Goal: Task Accomplishment & Management: Manage account settings

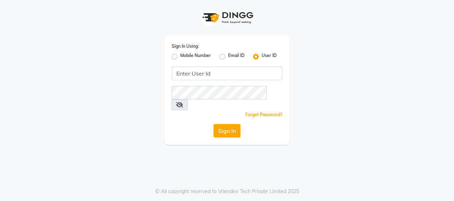
click at [180, 56] on label "Mobile Number" at bounding box center [195, 56] width 31 height 9
click at [180, 56] on input "Mobile Number" at bounding box center [182, 54] width 5 height 5
radio input "true"
radio input "false"
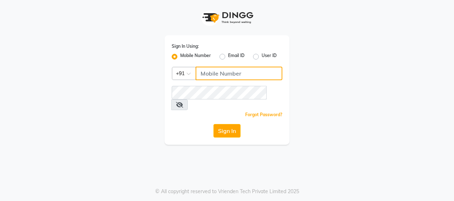
click at [234, 74] on input "Username" at bounding box center [239, 74] width 87 height 14
type input "7977244035"
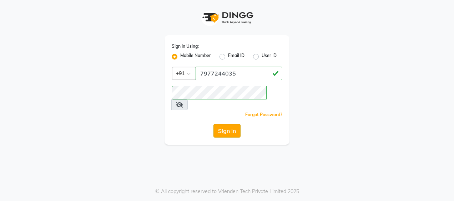
click at [232, 124] on button "Sign In" at bounding box center [227, 131] width 27 height 14
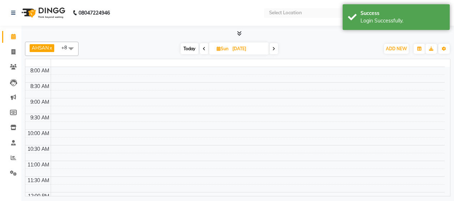
select select "en"
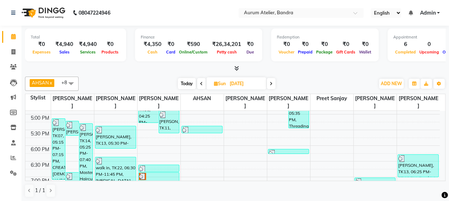
click at [272, 82] on icon at bounding box center [271, 84] width 3 height 4
type input "[DATE]"
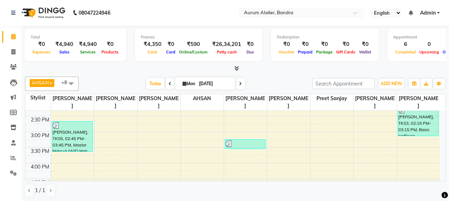
scroll to position [179, 0]
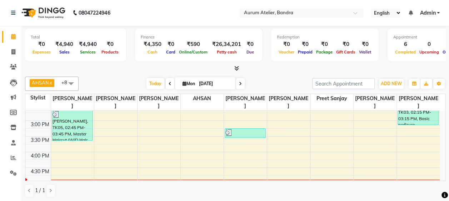
click at [241, 134] on div at bounding box center [245, 132] width 40 height 7
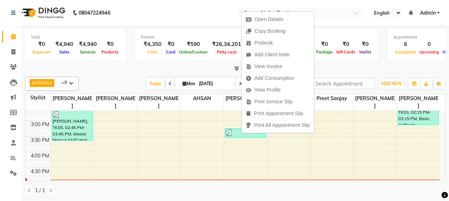
click at [235, 133] on div at bounding box center [245, 132] width 40 height 7
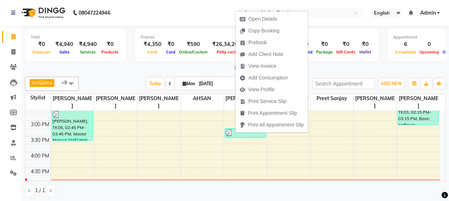
click at [343, 155] on div "9:00 AM 9:30 AM 10:00 AM 10:30 AM 11:00 AM 11:30 AM 12:00 PM 12:30 PM 1:00 PM 1…" at bounding box center [232, 137] width 414 height 408
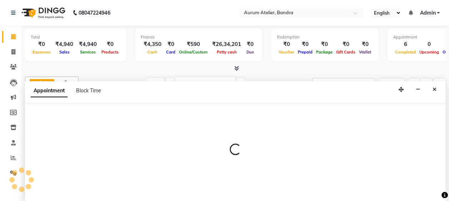
scroll to position [0, 0]
click at [434, 88] on icon "Close" at bounding box center [434, 89] width 4 height 5
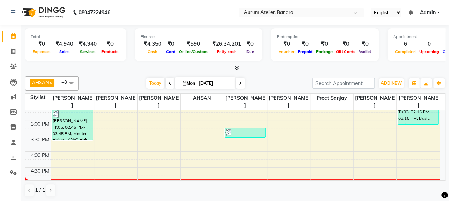
click at [226, 131] on img at bounding box center [228, 132] width 7 height 7
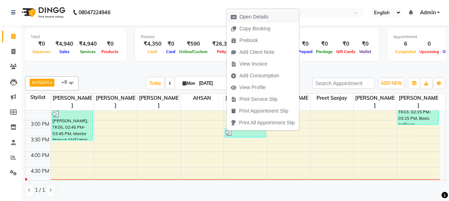
click at [255, 19] on span "Open Details" at bounding box center [253, 16] width 29 height 7
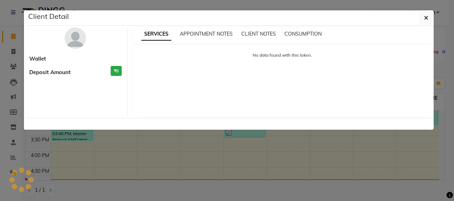
select select "3"
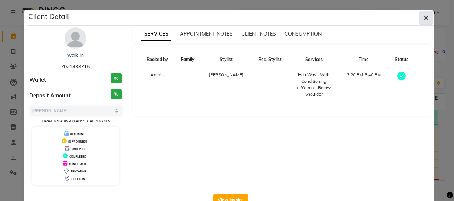
click at [425, 17] on icon "button" at bounding box center [426, 18] width 4 height 6
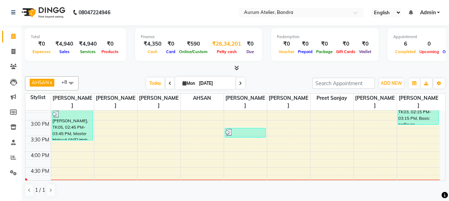
click at [225, 47] on div "₹26,34,201" at bounding box center [226, 44] width 35 height 8
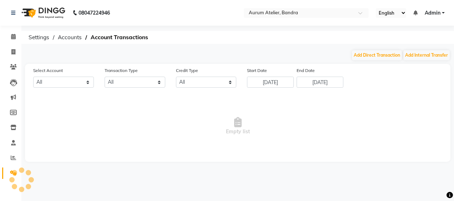
select select "6514"
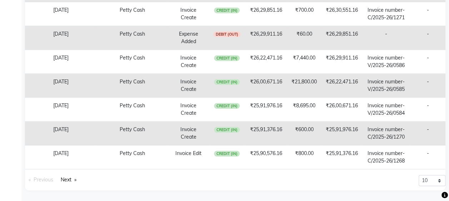
scroll to position [251, 0]
click at [71, 179] on link "Next page" at bounding box center [68, 180] width 23 height 10
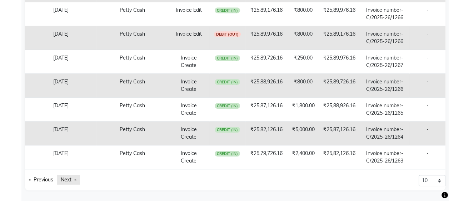
scroll to position [184, 0]
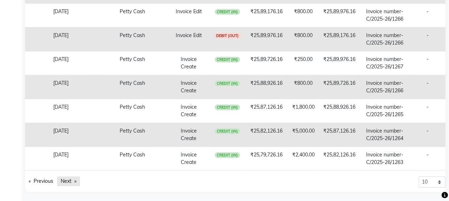
click at [73, 177] on link "Next page" at bounding box center [68, 182] width 23 height 10
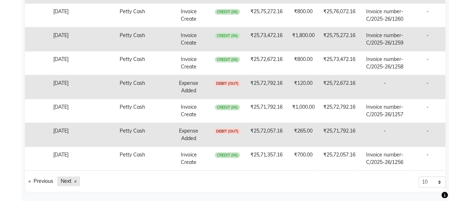
click at [71, 180] on link "Next page" at bounding box center [68, 182] width 23 height 10
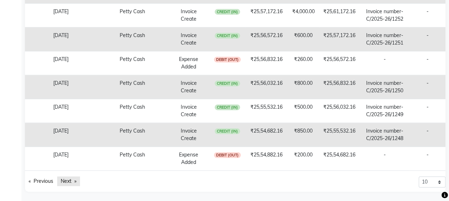
click at [71, 180] on link "Next page" at bounding box center [68, 182] width 23 height 10
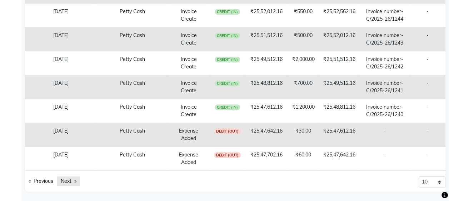
click at [71, 180] on link "Next page" at bounding box center [68, 182] width 23 height 10
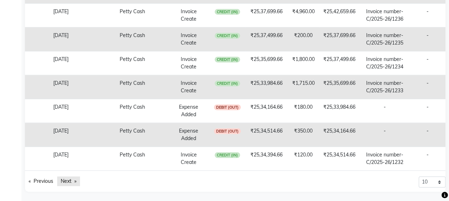
click at [71, 180] on link "Next page" at bounding box center [68, 182] width 23 height 10
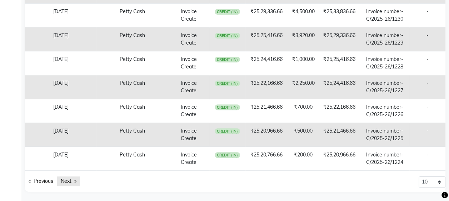
click at [71, 180] on link "Next page" at bounding box center [68, 182] width 23 height 10
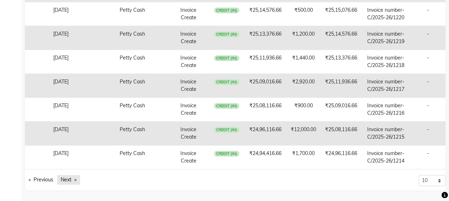
click at [71, 180] on div "Date Account Name Transaction Type Credit Type Before Balance Amount After Bala…" at bounding box center [235, 48] width 420 height 285
click at [71, 185] on link "Next page" at bounding box center [68, 180] width 23 height 10
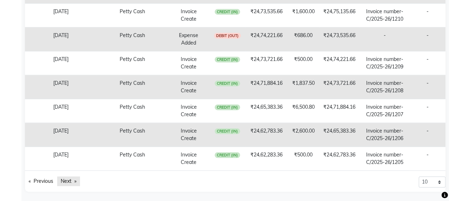
click at [71, 179] on link "Next page" at bounding box center [68, 182] width 23 height 10
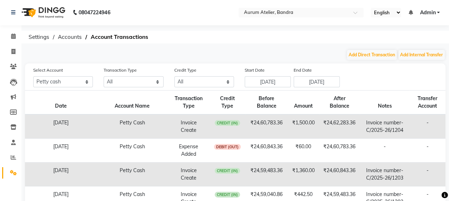
scroll to position [0, 0]
click at [15, 35] on icon at bounding box center [13, 36] width 5 height 5
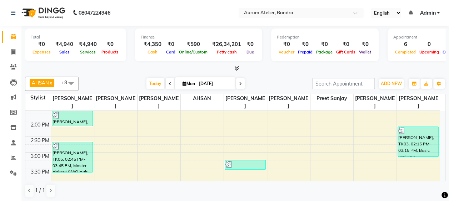
scroll to position [141, 0]
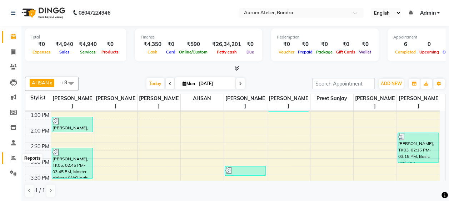
click at [14, 157] on icon at bounding box center [13, 157] width 5 height 5
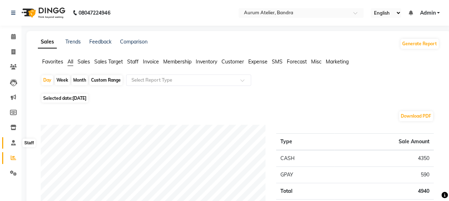
click at [12, 144] on icon at bounding box center [13, 142] width 5 height 5
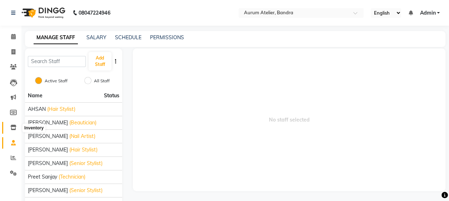
click at [16, 129] on icon at bounding box center [13, 127] width 6 height 5
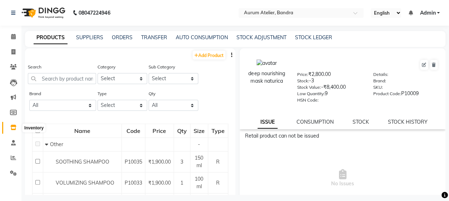
click at [12, 127] on icon at bounding box center [13, 127] width 6 height 5
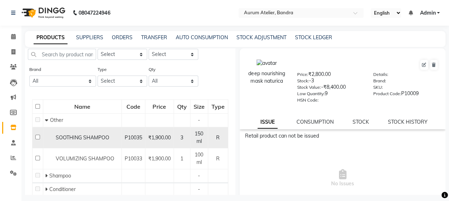
scroll to position [36, 0]
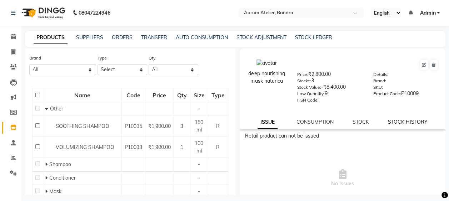
click at [409, 119] on link "STOCK HISTORY" at bounding box center [408, 122] width 40 height 6
select select "all"
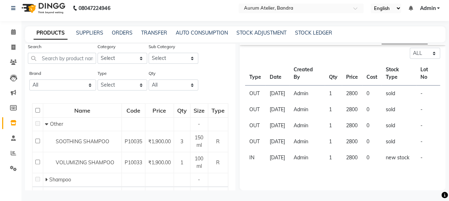
scroll to position [0, 0]
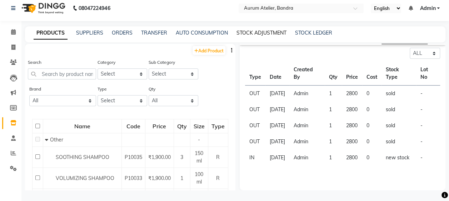
click at [267, 34] on link "STOCK ADJUSTMENT" at bounding box center [261, 33] width 50 height 6
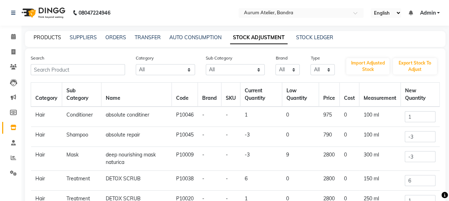
click at [41, 38] on link "PRODUCTS" at bounding box center [47, 37] width 27 height 6
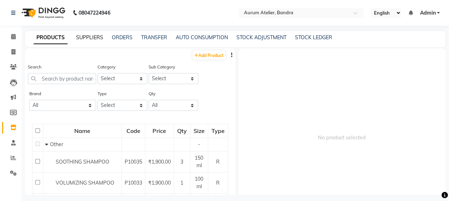
click at [90, 39] on link "SUPPLIERS" at bounding box center [89, 37] width 27 height 6
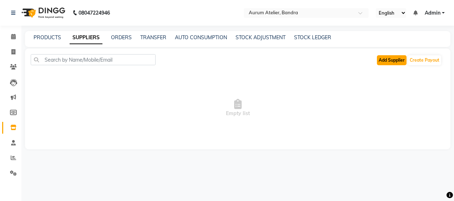
click at [381, 61] on button "Add Supplier" at bounding box center [392, 60] width 30 height 10
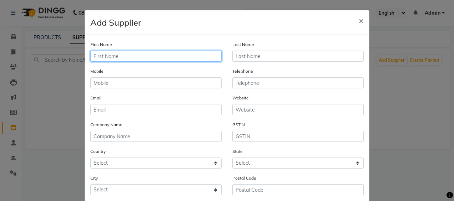
click at [131, 57] on input "text" at bounding box center [155, 56] width 131 height 11
click at [149, 55] on input "text" at bounding box center [155, 56] width 131 height 11
type input "osp"
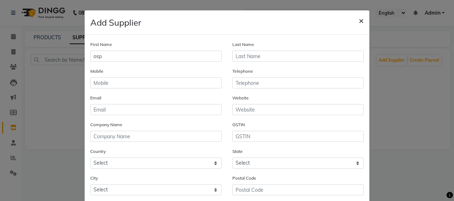
click at [359, 17] on span "×" at bounding box center [361, 20] width 5 height 11
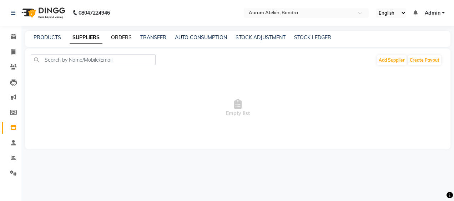
click at [124, 38] on link "ORDERS" at bounding box center [121, 37] width 21 height 6
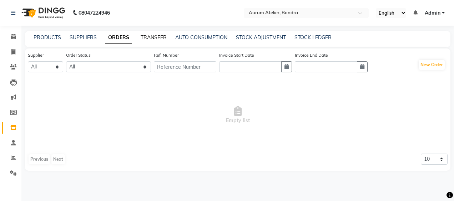
click at [158, 36] on link "TRANSFER" at bounding box center [154, 37] width 26 height 6
select select "sender"
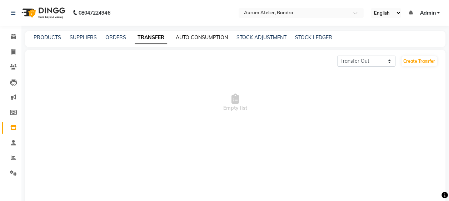
click at [211, 36] on link "AUTO CONSUMPTION" at bounding box center [202, 37] width 52 height 6
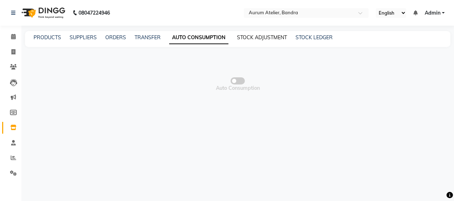
click at [262, 38] on link "STOCK ADJUSTMENT" at bounding box center [262, 37] width 50 height 6
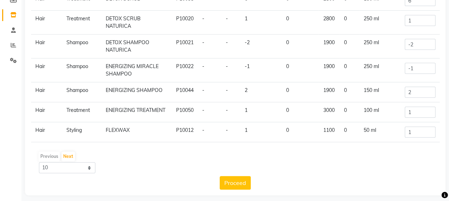
scroll to position [117, 0]
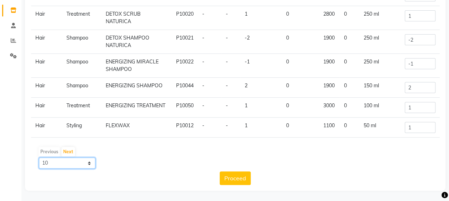
click at [89, 165] on select "10 50 100" at bounding box center [67, 163] width 56 height 11
click at [39, 158] on select "10 50 100" at bounding box center [67, 163] width 56 height 11
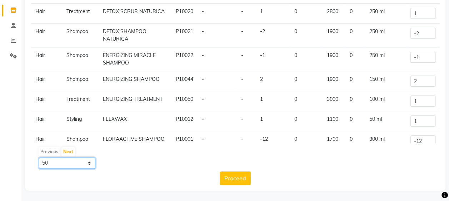
click at [87, 164] on select "10 50 100" at bounding box center [67, 163] width 56 height 11
select select "100"
click at [39, 158] on select "10 50 100" at bounding box center [67, 163] width 56 height 11
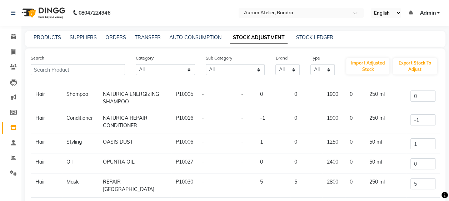
scroll to position [500, 0]
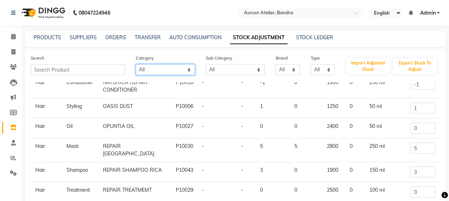
click at [179, 66] on select "All Hair Skin Makeup Personal Care Appliances [PERSON_NAME] Waxing Disposable T…" at bounding box center [165, 69] width 59 height 11
select select "1100"
click at [136, 64] on select "All Hair Skin Makeup Personal Care Appliances [PERSON_NAME] Waxing Disposable T…" at bounding box center [165, 69] width 59 height 11
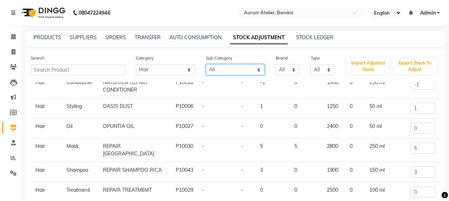
click at [228, 70] on select "All Cream Houskeeping Loreal Retail Cheryls Retail Casmara Retail Cleanser Rill…" at bounding box center [235, 69] width 59 height 11
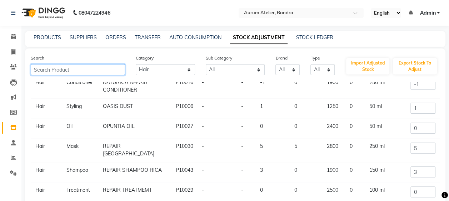
click at [57, 67] on input "text" at bounding box center [78, 69] width 94 height 11
click at [75, 71] on input "text" at bounding box center [78, 69] width 94 height 11
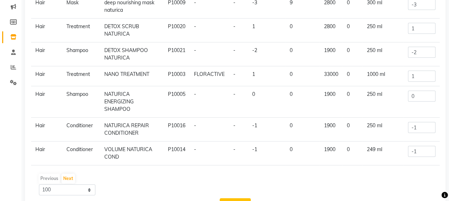
scroll to position [107, 0]
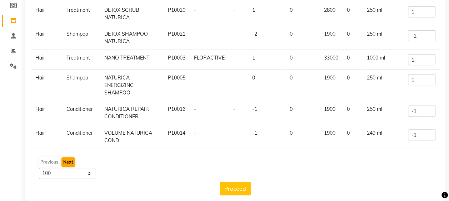
type input "natu"
click at [67, 163] on button "Next" at bounding box center [68, 162] width 14 height 10
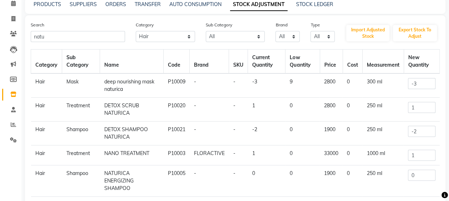
scroll to position [0, 0]
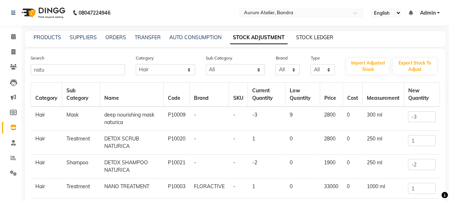
click at [316, 38] on link "STOCK LEDGER" at bounding box center [314, 37] width 37 height 6
select select "all"
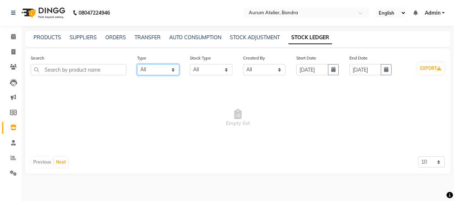
click at [165, 69] on select "Select All In Out" at bounding box center [158, 69] width 42 height 11
click at [206, 69] on select "Select All New Stock Adjustment Return Transfer In Other Internal Use Damaged E…" at bounding box center [211, 69] width 42 height 11
click at [272, 67] on select "Select All Admin [PERSON_NAME] chariya [PERSON_NAME]" at bounding box center [264, 69] width 42 height 11
select select "12921"
click at [243, 64] on select "Select All Admin [PERSON_NAME] chariya [PERSON_NAME]" at bounding box center [264, 69] width 42 height 11
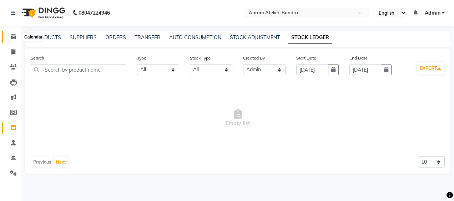
click at [14, 39] on icon at bounding box center [13, 36] width 5 height 5
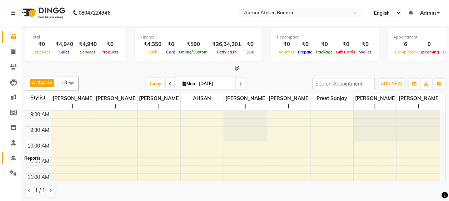
click at [11, 157] on icon at bounding box center [13, 157] width 5 height 5
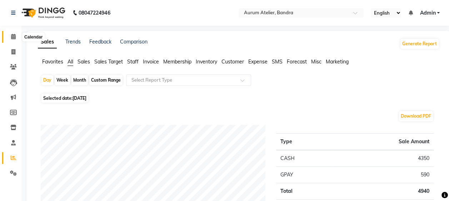
click at [15, 35] on icon at bounding box center [13, 36] width 5 height 5
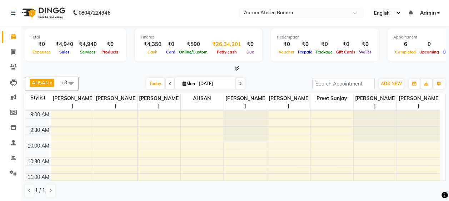
click at [217, 50] on span "Petty cash" at bounding box center [227, 52] width 24 height 5
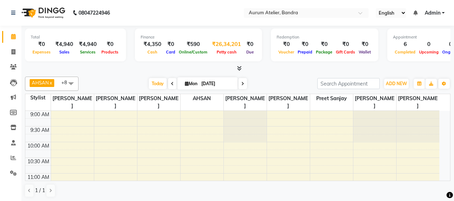
select select "6514"
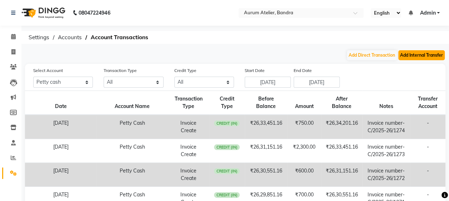
click at [421, 54] on button "Add Internal Transfer" at bounding box center [421, 55] width 46 height 10
select select "internal transfer"
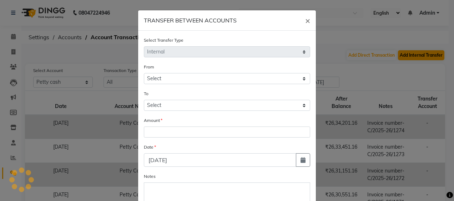
select select "6514"
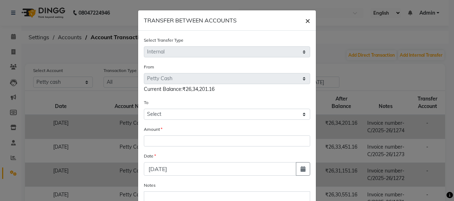
click at [305, 21] on span "×" at bounding box center [307, 20] width 5 height 11
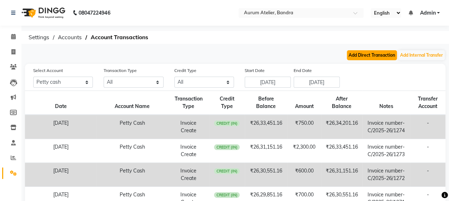
click at [356, 52] on button "Add Direct Transaction" at bounding box center [372, 55] width 50 height 10
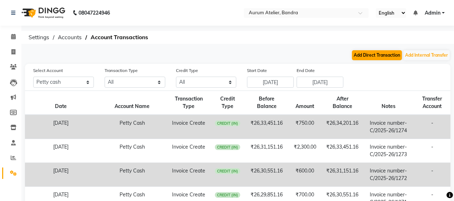
select select "direct"
select select "6514"
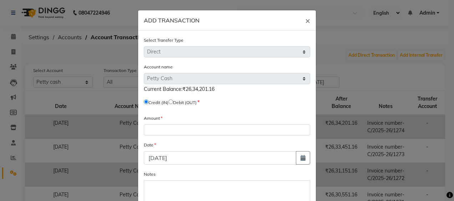
click at [173, 101] on input "radio" at bounding box center [171, 102] width 5 height 5
radio input "true"
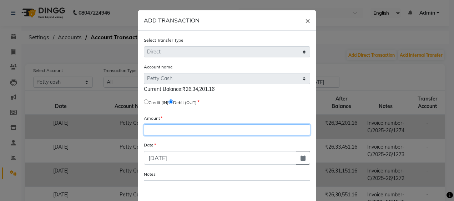
click at [165, 128] on input "number" at bounding box center [227, 130] width 166 height 11
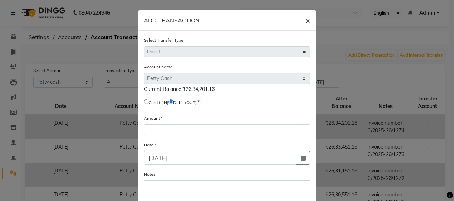
click at [302, 21] on button "×" at bounding box center [308, 20] width 16 height 20
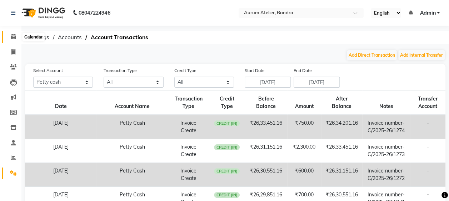
click at [9, 39] on span at bounding box center [13, 37] width 12 height 8
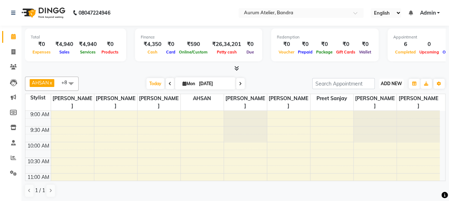
click at [391, 82] on span "ADD NEW" at bounding box center [391, 83] width 21 height 5
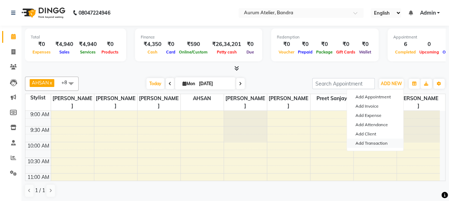
click at [364, 141] on link "Add Transaction" at bounding box center [375, 143] width 56 height 9
select select "direct"
select select
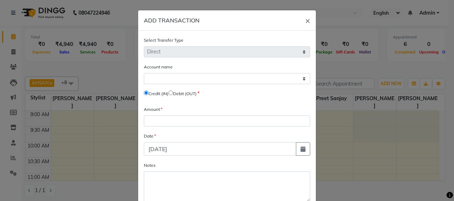
click at [172, 94] on input "radio" at bounding box center [171, 93] width 5 height 5
radio input "true"
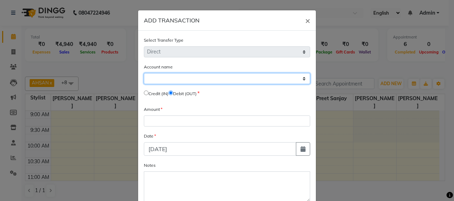
click at [156, 79] on select "Select [PERSON_NAME] Cash Default Account" at bounding box center [227, 78] width 166 height 11
select select "6514"
click at [144, 73] on select "Select [PERSON_NAME] Cash Default Account" at bounding box center [227, 78] width 166 height 11
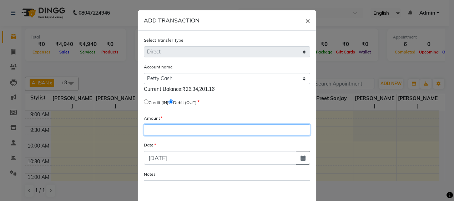
click at [173, 129] on input "number" at bounding box center [227, 130] width 166 height 11
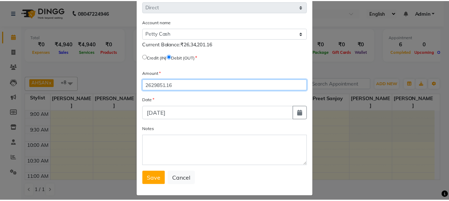
scroll to position [50, 0]
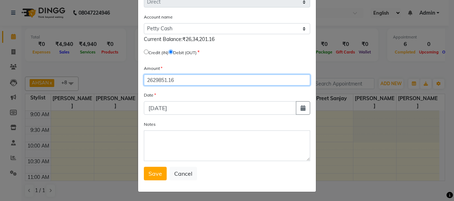
type input "2629851.16"
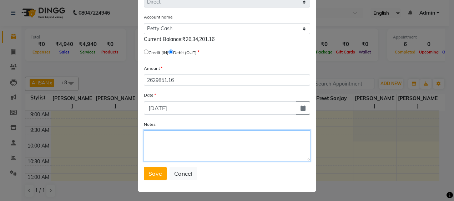
click at [189, 142] on textarea "Notes" at bounding box center [227, 146] width 166 height 31
type textarea "[PERSON_NAME] Cash Adjustment"
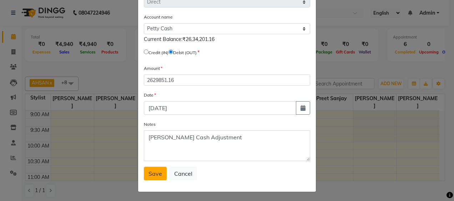
click at [151, 173] on span "Save" at bounding box center [156, 173] width 14 height 7
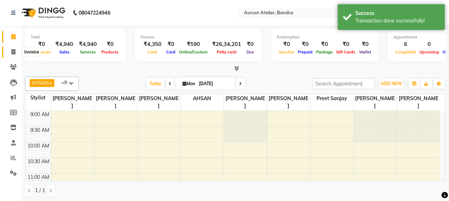
click at [13, 50] on icon at bounding box center [13, 51] width 4 height 5
select select "service"
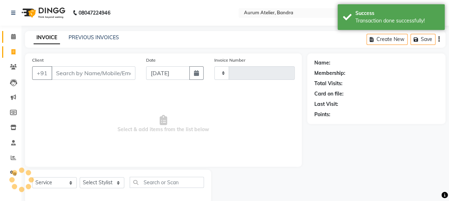
type input "0588"
select select "7410"
click at [13, 34] on icon at bounding box center [13, 36] width 5 height 5
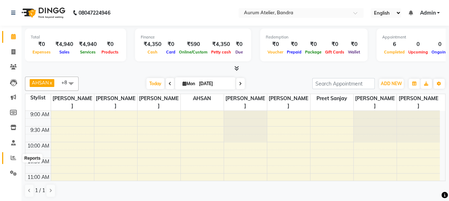
click at [12, 159] on icon at bounding box center [13, 157] width 5 height 5
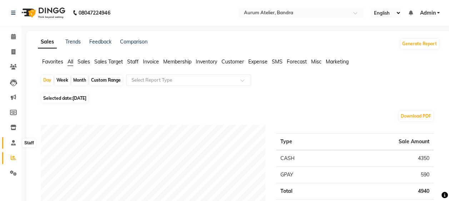
click at [13, 142] on icon at bounding box center [13, 142] width 5 height 5
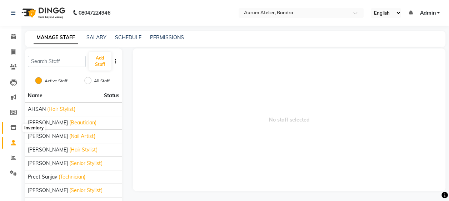
click at [17, 126] on span at bounding box center [13, 128] width 12 height 8
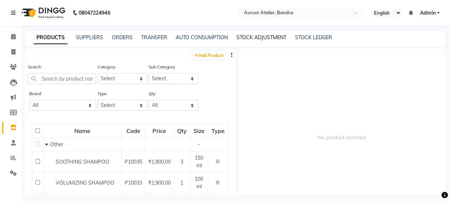
click at [253, 35] on link "STOCK ADJUSTMENT" at bounding box center [261, 37] width 50 height 6
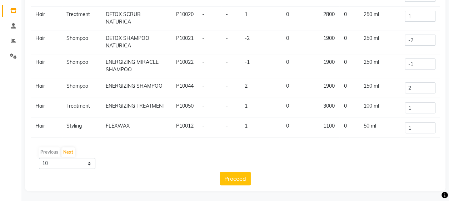
scroll to position [117, 0]
click at [81, 166] on select "10 50 100" at bounding box center [67, 163] width 56 height 11
select select "100"
click at [39, 158] on select "10 50 100" at bounding box center [67, 163] width 56 height 11
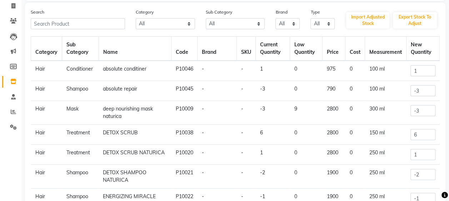
scroll to position [0, 0]
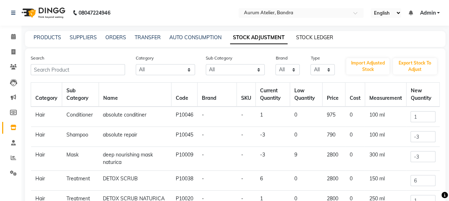
click at [327, 40] on link "STOCK LEDGER" at bounding box center [314, 37] width 37 height 6
select select "all"
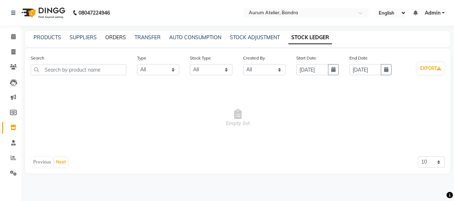
click at [113, 37] on link "ORDERS" at bounding box center [115, 37] width 21 height 6
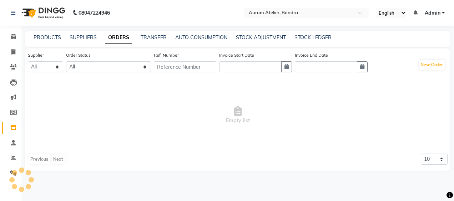
click at [49, 34] on div "PRODUCTS" at bounding box center [47, 37] width 27 height 7
click at [55, 39] on link "PRODUCTS" at bounding box center [47, 37] width 27 height 6
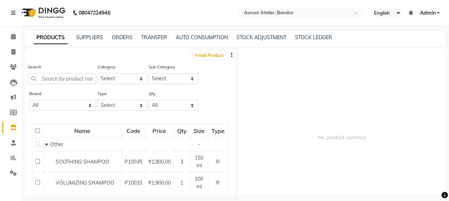
click at [310, 41] on div "STOCK LEDGER" at bounding box center [313, 37] width 37 height 7
click at [310, 39] on link "STOCK LEDGER" at bounding box center [313, 37] width 37 height 6
select select "all"
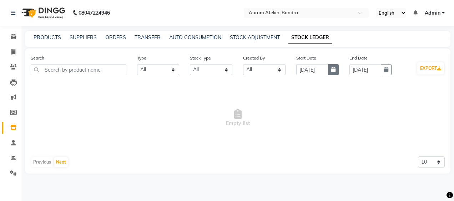
click at [333, 70] on icon "button" at bounding box center [333, 69] width 4 height 5
select select "9"
select select "2025"
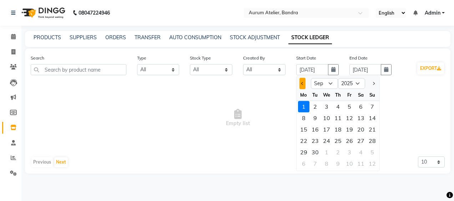
click at [302, 85] on button "Previous month" at bounding box center [303, 83] width 6 height 11
select select "7"
click at [314, 106] on div "1" at bounding box center [315, 106] width 11 height 11
type input "[DATE]"
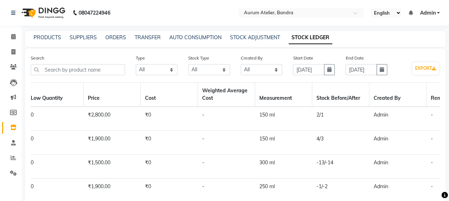
scroll to position [0, 692]
click at [12, 36] on icon at bounding box center [13, 36] width 5 height 5
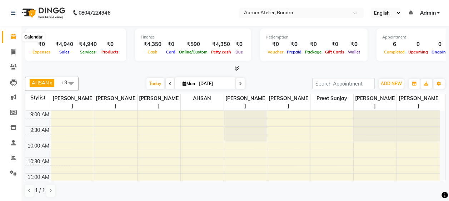
click at [13, 36] on icon at bounding box center [13, 36] width 5 height 5
click at [11, 161] on icon at bounding box center [13, 157] width 5 height 5
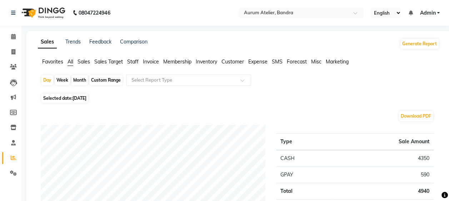
click at [261, 61] on span "Expense" at bounding box center [257, 62] width 19 height 6
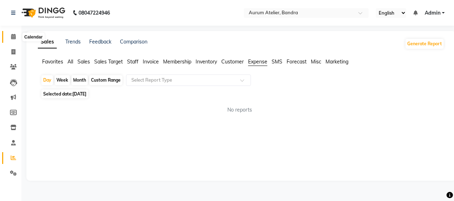
click at [15, 36] on icon at bounding box center [13, 36] width 5 height 5
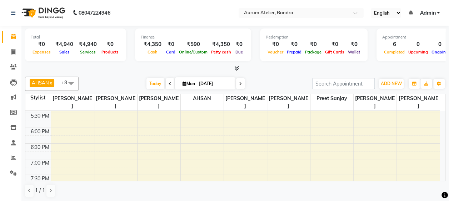
scroll to position [250, 0]
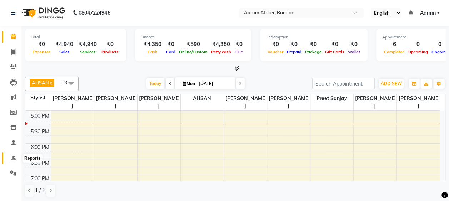
click at [12, 159] on icon at bounding box center [13, 157] width 5 height 5
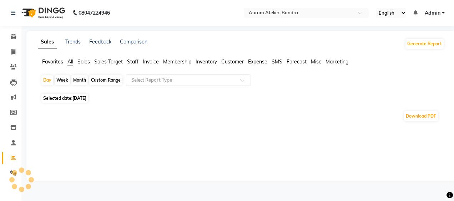
click at [107, 80] on div "Custom Range" at bounding box center [105, 80] width 33 height 10
select select "9"
select select "2025"
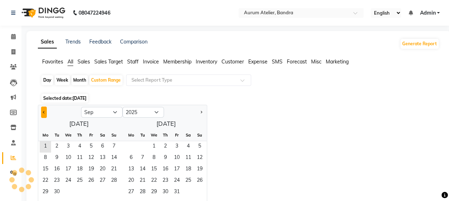
click at [43, 111] on span "Previous month" at bounding box center [44, 112] width 2 height 2
select select "8"
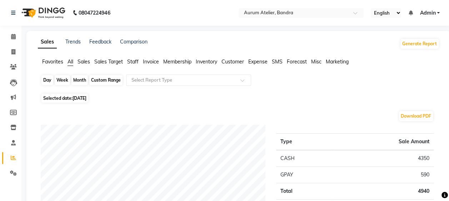
click at [96, 81] on div "Custom Range" at bounding box center [105, 80] width 33 height 10
select select "9"
select select "2025"
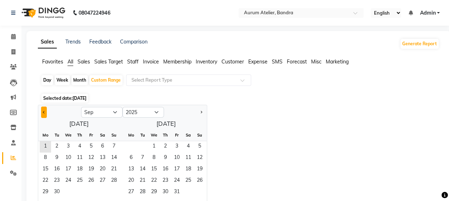
click at [45, 111] on button "Previous month" at bounding box center [44, 112] width 6 height 11
select select "8"
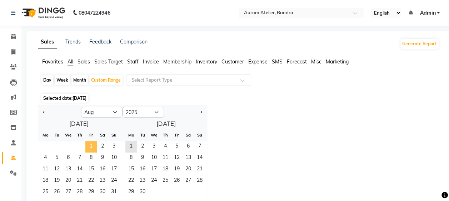
click at [90, 147] on span "1" at bounding box center [90, 146] width 11 height 11
click at [114, 194] on span "31" at bounding box center [113, 192] width 11 height 11
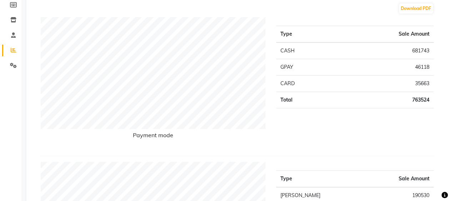
scroll to position [107, 0]
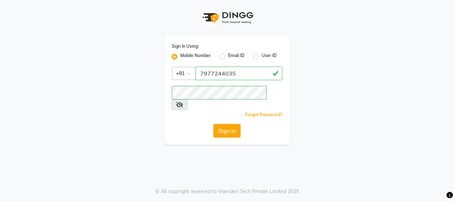
click at [229, 124] on button "Sign In" at bounding box center [227, 131] width 27 height 14
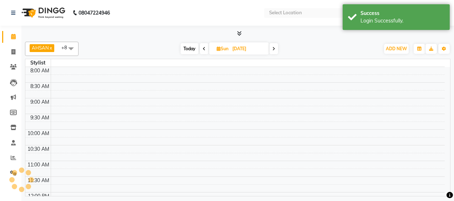
select select "en"
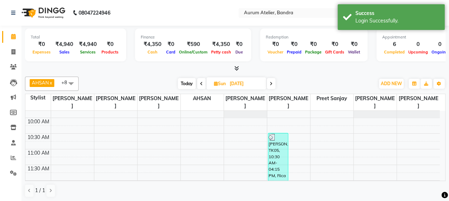
scroll to position [36, 0]
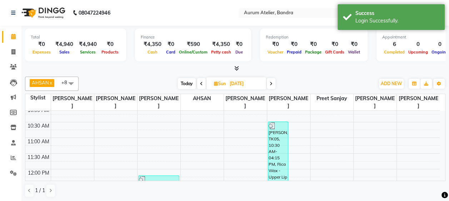
click at [271, 84] on icon at bounding box center [271, 84] width 3 height 4
type input "[DATE]"
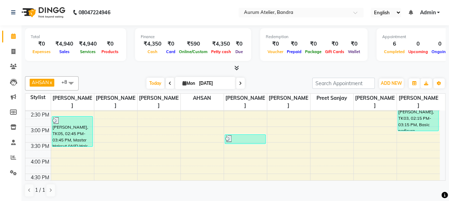
scroll to position [189, 0]
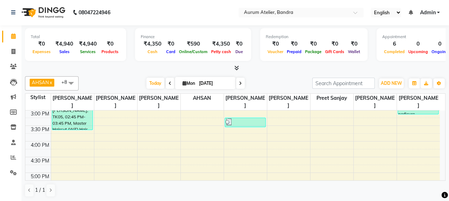
click at [286, 77] on div "AHSAN x [PERSON_NAME] [PERSON_NAME] x [PERSON_NAME] x Preet [PERSON_NAME] hawar…" at bounding box center [235, 83] width 420 height 14
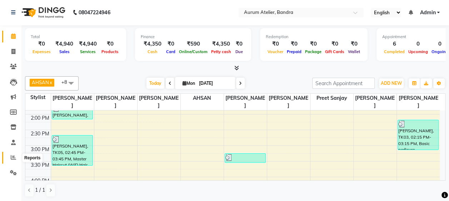
click at [13, 159] on icon at bounding box center [13, 157] width 5 height 5
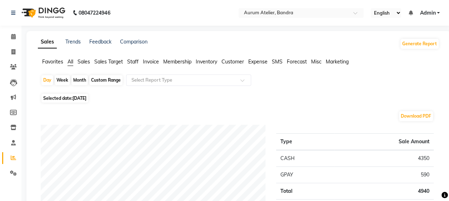
click at [212, 61] on span "Inventory" at bounding box center [206, 62] width 21 height 6
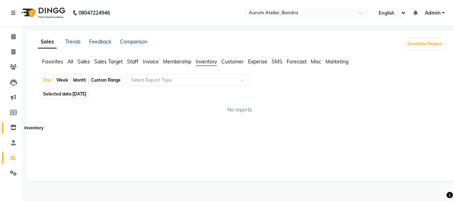
click at [13, 127] on icon at bounding box center [13, 127] width 6 height 5
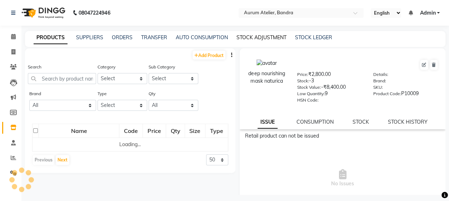
click at [256, 37] on link "STOCK ADJUSTMENT" at bounding box center [261, 37] width 50 height 6
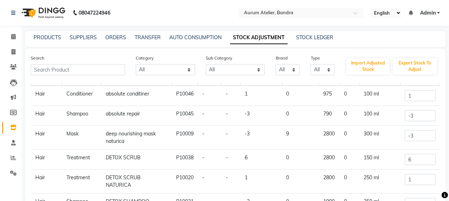
scroll to position [36, 0]
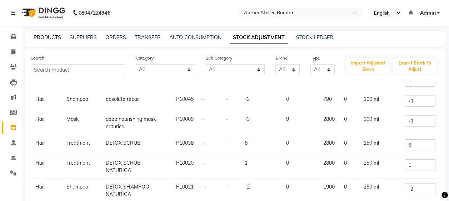
click at [43, 38] on link "PRODUCTS" at bounding box center [47, 37] width 27 height 6
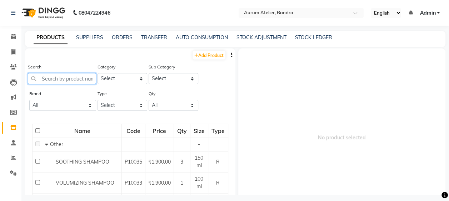
click at [65, 79] on input "text" at bounding box center [62, 78] width 68 height 11
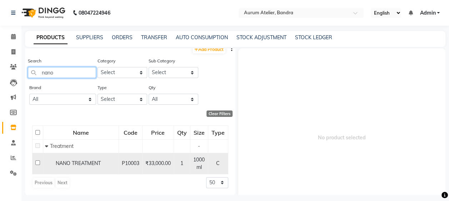
scroll to position [5, 0]
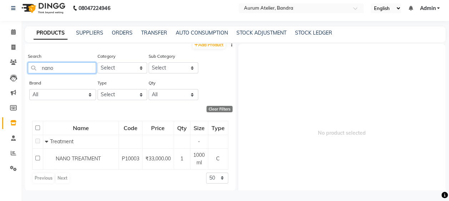
click at [82, 67] on input "nano" at bounding box center [62, 67] width 68 height 11
type input "n"
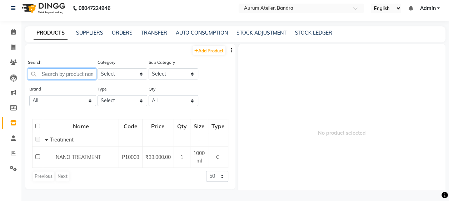
scroll to position [0, 0]
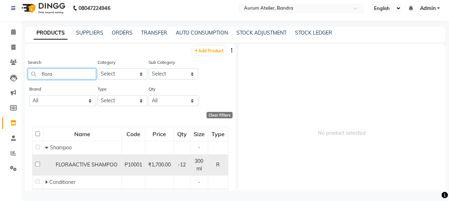
type input "flora"
click at [36, 165] on input "checkbox" at bounding box center [37, 164] width 5 height 5
checkbox input "true"
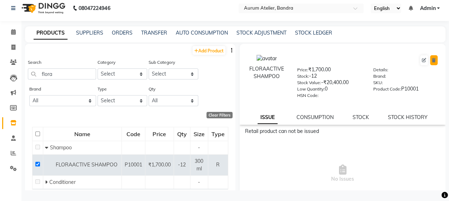
click at [432, 59] on icon at bounding box center [434, 60] width 4 height 4
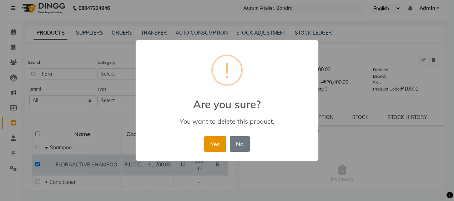
click at [216, 143] on button "Yes" at bounding box center [215, 144] width 22 height 16
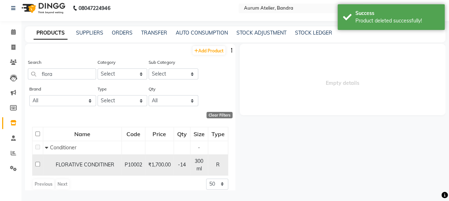
click at [38, 162] on input "checkbox" at bounding box center [37, 164] width 5 height 5
checkbox input "true"
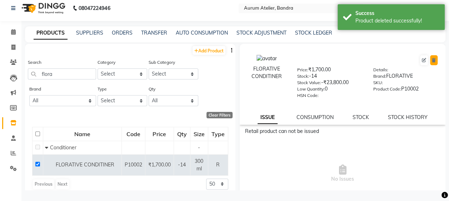
click at [432, 60] on icon at bounding box center [434, 60] width 4 height 4
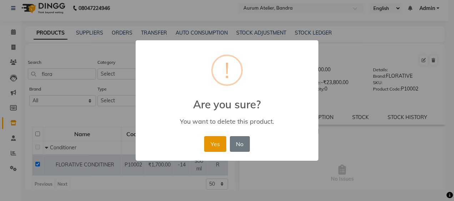
click at [215, 141] on button "Yes" at bounding box center [215, 144] width 22 height 16
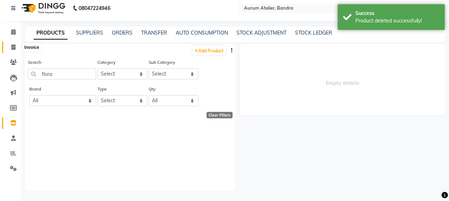
click at [14, 46] on icon at bounding box center [13, 47] width 4 height 5
select select "service"
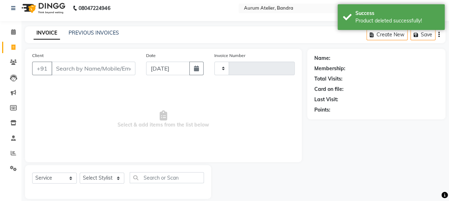
scroll to position [13, 0]
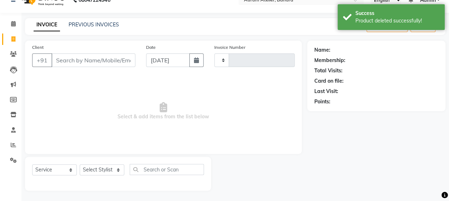
type input "0588"
select select "7410"
click at [61, 171] on select "Select Service Product Membership Package Voucher Prepaid Gift Card" at bounding box center [54, 170] width 45 height 11
select select "product"
click at [32, 165] on select "Select Service Product Membership Package Voucher Prepaid Gift Card" at bounding box center [54, 170] width 45 height 11
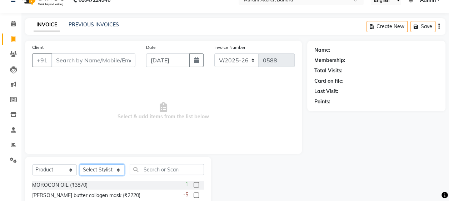
click at [115, 168] on select "Select Stylist [PERSON_NAME] chariya [PERSON_NAME] [PERSON_NAME] [PERSON_NAME] …" at bounding box center [102, 170] width 45 height 11
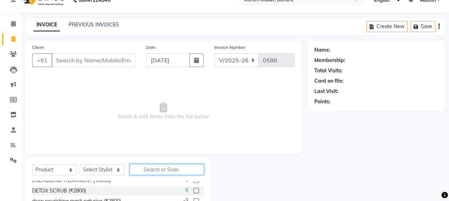
click at [156, 167] on input "text" at bounding box center [167, 169] width 74 height 11
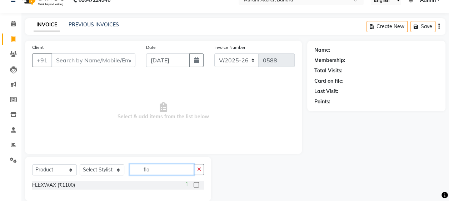
scroll to position [0, 0]
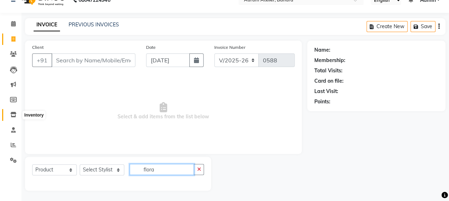
type input "flora"
click at [14, 112] on icon at bounding box center [13, 114] width 6 height 5
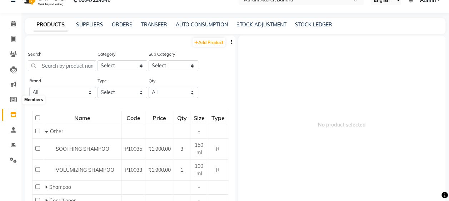
scroll to position [5, 0]
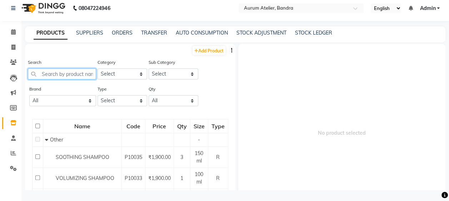
click at [71, 74] on input "text" at bounding box center [62, 74] width 68 height 11
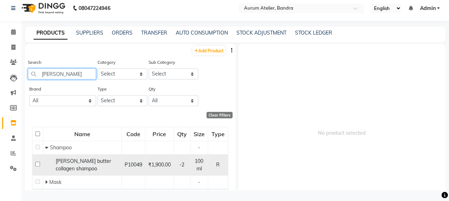
type input "[PERSON_NAME]"
click at [36, 166] on input "checkbox" at bounding box center [37, 164] width 5 height 5
checkbox input "true"
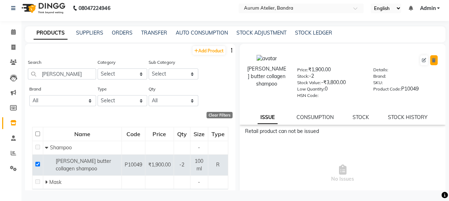
click at [432, 62] on icon at bounding box center [434, 60] width 4 height 4
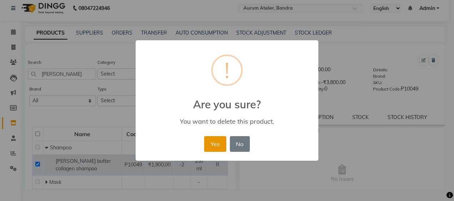
click at [219, 144] on button "Yes" at bounding box center [215, 144] width 22 height 16
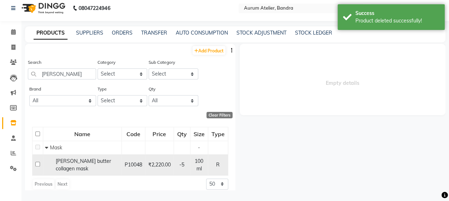
click at [38, 165] on input "checkbox" at bounding box center [37, 164] width 5 height 5
checkbox input "true"
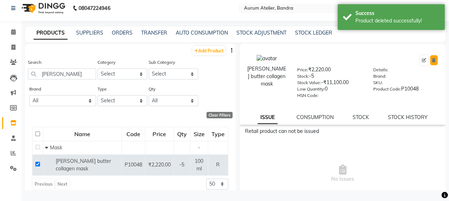
click at [432, 61] on icon at bounding box center [434, 60] width 4 height 4
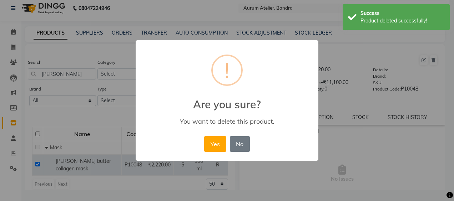
click at [215, 148] on button "Yes" at bounding box center [215, 144] width 22 height 16
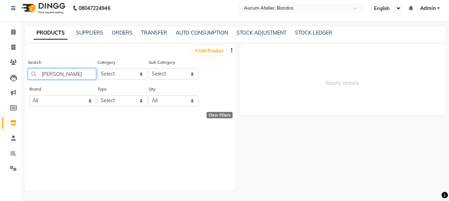
click at [79, 73] on input "[PERSON_NAME]" at bounding box center [62, 74] width 68 height 11
type input "b"
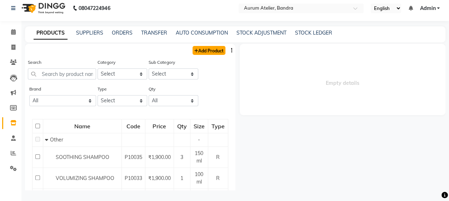
click at [208, 48] on link "Add Product" at bounding box center [208, 50] width 33 height 9
select select "true"
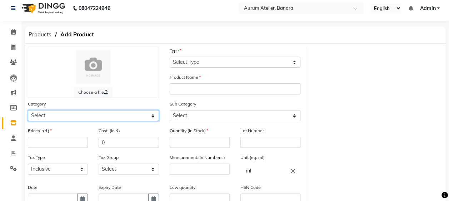
click at [68, 114] on select "Select Hair Skin Makeup Personal Care Appliances [PERSON_NAME] Waxing Disposabl…" at bounding box center [93, 115] width 131 height 11
select select "1100"
click at [28, 110] on select "Select Hair Skin Makeup Personal Care Appliances [PERSON_NAME] Waxing Disposabl…" at bounding box center [93, 115] width 131 height 11
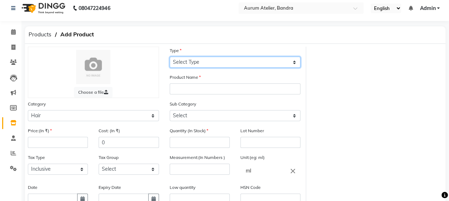
click at [204, 61] on select "Select Type Both Retail Consumable" at bounding box center [235, 62] width 131 height 11
select select "R"
click at [170, 57] on select "Select Type Both Retail Consumable" at bounding box center [235, 62] width 131 height 11
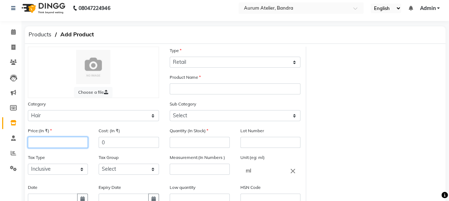
click at [47, 141] on input "number" at bounding box center [58, 142] width 60 height 11
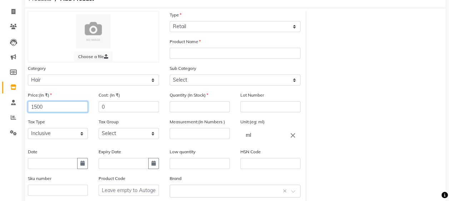
type input "1500"
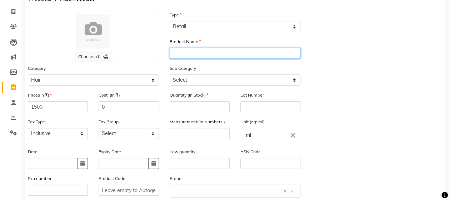
click at [184, 56] on input "text" at bounding box center [235, 53] width 131 height 11
type input "botoplex shampoo"
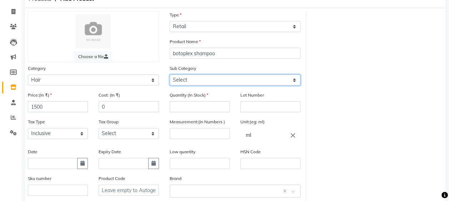
click at [254, 79] on select "Select Shampoo Conditioner Cream Mask Oil Serum Color Appliances Treatment Styl…" at bounding box center [235, 80] width 131 height 11
select select "1101"
click at [170, 75] on select "Select Shampoo Conditioner Cream Mask Oil Serum Color Appliances Treatment Styl…" at bounding box center [235, 80] width 131 height 11
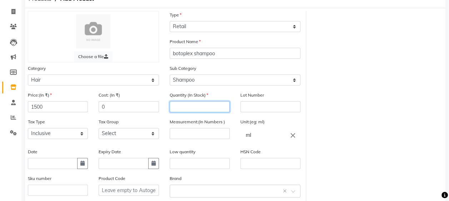
click at [194, 107] on input "number" at bounding box center [200, 106] width 60 height 11
type input "10"
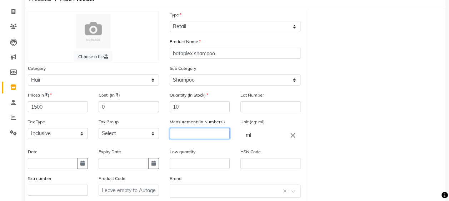
click at [199, 132] on input "number" at bounding box center [200, 133] width 60 height 11
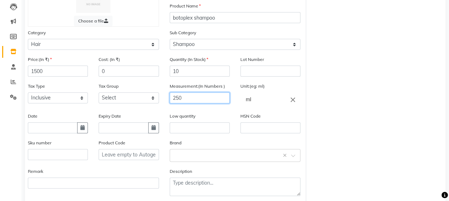
scroll to position [111, 0]
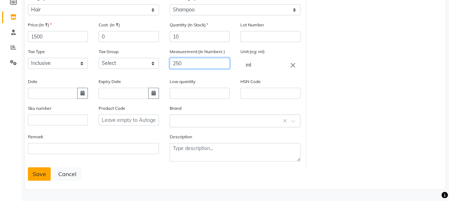
type input "250"
click at [41, 174] on button "Save" at bounding box center [39, 174] width 23 height 14
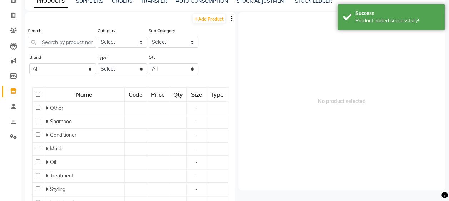
scroll to position [5, 0]
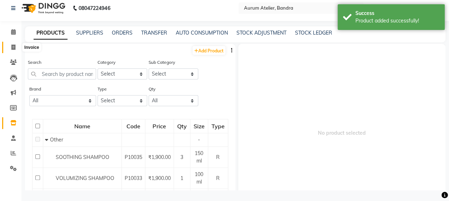
click at [14, 46] on icon at bounding box center [13, 47] width 4 height 5
select select "service"
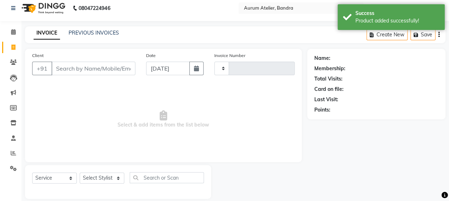
type input "0588"
select select "7410"
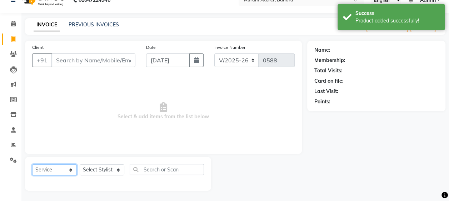
click at [57, 171] on select "Select Service Product Membership Package Voucher Prepaid Gift Card" at bounding box center [54, 170] width 45 height 11
select select "product"
click at [32, 165] on select "Select Service Product Membership Package Voucher Prepaid Gift Card" at bounding box center [54, 170] width 45 height 11
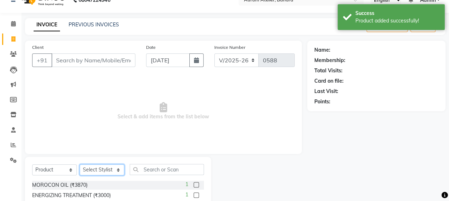
click at [116, 169] on select "Select Stylist [PERSON_NAME] chariya [PERSON_NAME] [PERSON_NAME] [PERSON_NAME] …" at bounding box center [102, 170] width 45 height 11
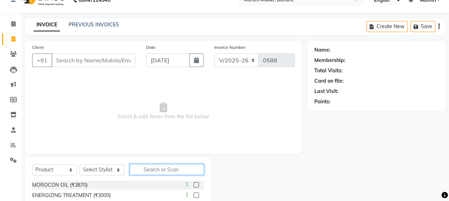
click at [160, 172] on input "text" at bounding box center [167, 169] width 74 height 11
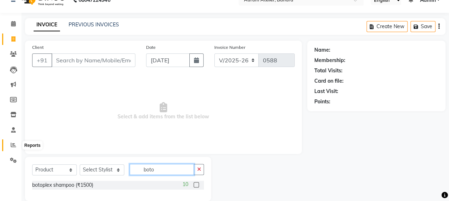
type input "boto"
drag, startPoint x: 15, startPoint y: 146, endPoint x: 297, endPoint y: 31, distance: 304.9
click at [15, 146] on icon at bounding box center [13, 144] width 5 height 5
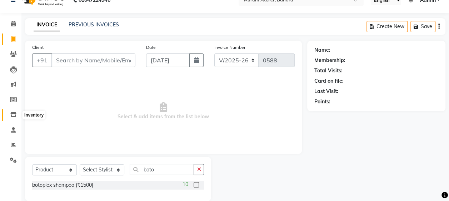
click at [13, 118] on span at bounding box center [13, 115] width 12 height 8
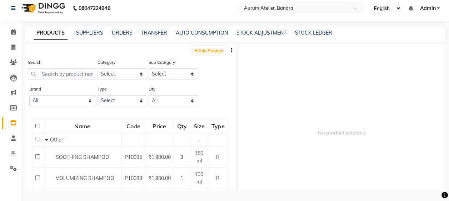
scroll to position [5, 0]
click at [218, 51] on link "Add Product" at bounding box center [208, 50] width 33 height 9
select select "true"
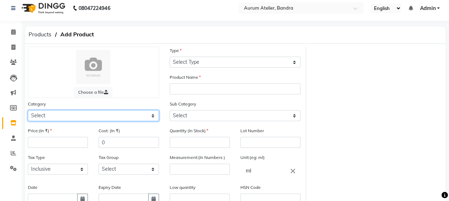
click at [72, 112] on select "Select Hair Skin Makeup Personal Care Appliances [PERSON_NAME] Waxing Disposabl…" at bounding box center [93, 115] width 131 height 11
select select "1100"
click at [28, 110] on select "Select Hair Skin Makeup Personal Care Appliances [PERSON_NAME] Waxing Disposabl…" at bounding box center [93, 115] width 131 height 11
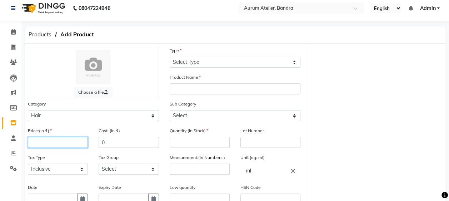
click at [41, 141] on input "number" at bounding box center [58, 142] width 60 height 11
type input "1500"
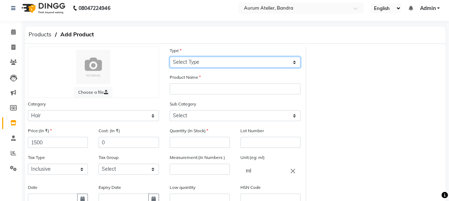
click at [217, 61] on select "Select Type Both Retail Consumable" at bounding box center [235, 62] width 131 height 11
select select "R"
click at [170, 57] on select "Select Type Both Retail Consumable" at bounding box center [235, 62] width 131 height 11
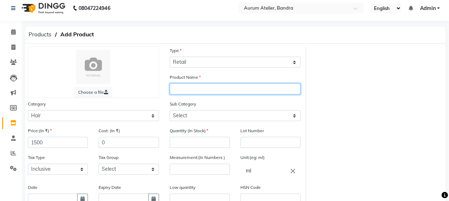
click at [186, 91] on input "text" at bounding box center [235, 89] width 131 height 11
type input "botoplex conditiner"
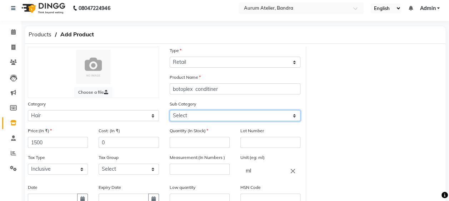
click at [215, 116] on select "Select Shampoo Conditioner Cream Mask Oil Serum Color Appliances Treatment Styl…" at bounding box center [235, 115] width 131 height 11
select select "1102"
click at [170, 110] on select "Select Shampoo Conditioner Cream Mask Oil Serum Color Appliances Treatment Styl…" at bounding box center [235, 115] width 131 height 11
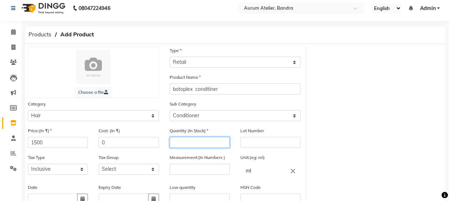
click at [184, 141] on input "number" at bounding box center [200, 142] width 60 height 11
type input "10"
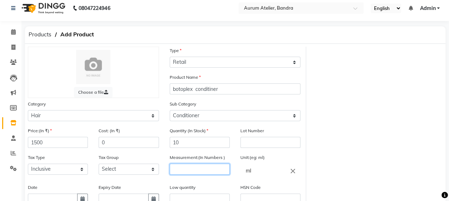
click at [197, 172] on input "number" at bounding box center [200, 169] width 60 height 11
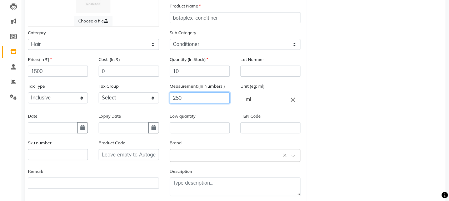
scroll to position [111, 0]
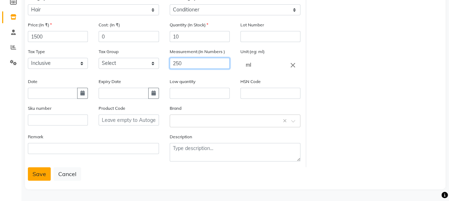
type input "250"
click at [39, 175] on button "Save" at bounding box center [39, 174] width 23 height 14
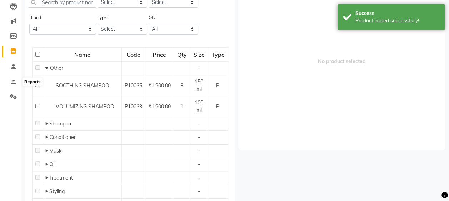
scroll to position [5, 0]
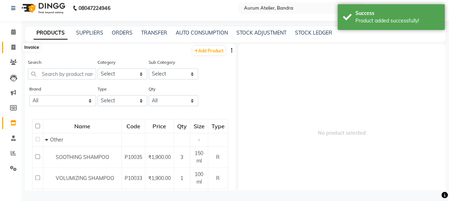
click at [12, 47] on icon at bounding box center [13, 47] width 4 height 5
select select "7410"
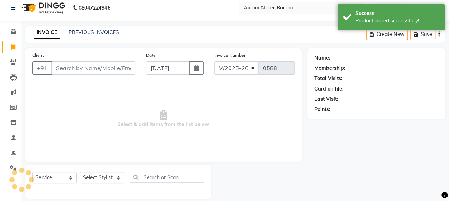
scroll to position [13, 0]
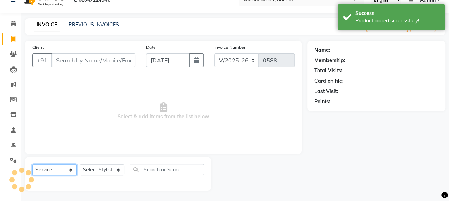
click at [54, 165] on select "Select Service Product Membership Package Voucher Prepaid Gift Card" at bounding box center [54, 170] width 45 height 11
select select "product"
click at [32, 165] on select "Select Service Product Membership Package Voucher Prepaid Gift Card" at bounding box center [54, 170] width 45 height 11
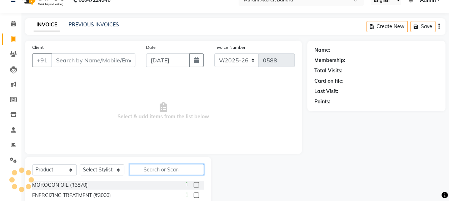
click at [179, 171] on input "text" at bounding box center [167, 169] width 74 height 11
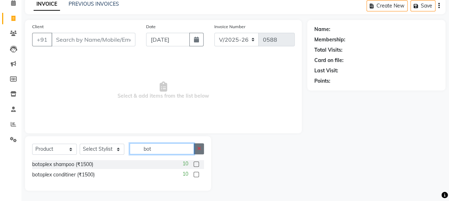
type input "bot"
click at [201, 147] on icon "button" at bounding box center [199, 148] width 4 height 5
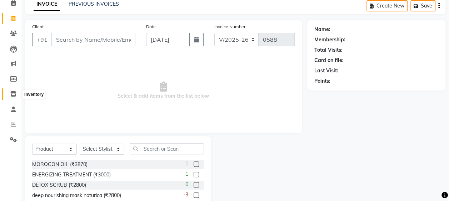
drag, startPoint x: 14, startPoint y: 92, endPoint x: 282, endPoint y: 30, distance: 275.6
click at [14, 92] on icon at bounding box center [13, 93] width 6 height 5
click at [13, 96] on icon at bounding box center [13, 93] width 6 height 5
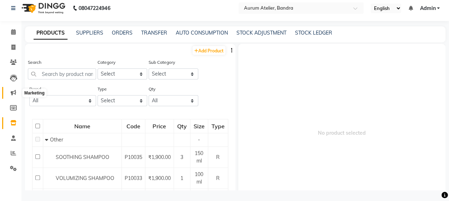
scroll to position [5, 0]
click at [14, 94] on icon at bounding box center [13, 92] width 5 height 5
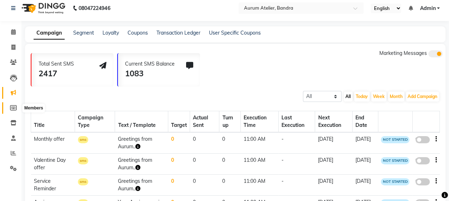
click at [14, 105] on icon at bounding box center [13, 107] width 7 height 5
select select
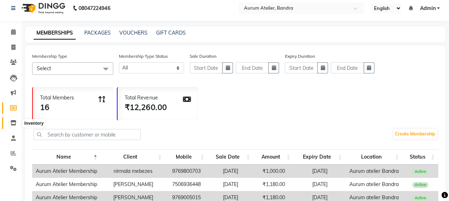
click at [12, 123] on icon at bounding box center [13, 122] width 6 height 5
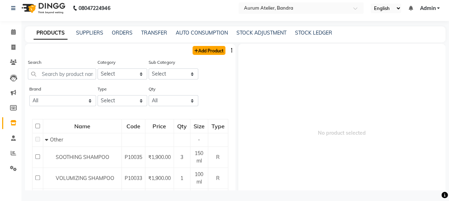
click at [211, 50] on link "Add Product" at bounding box center [208, 50] width 33 height 9
select select "true"
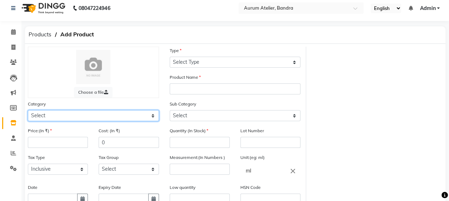
click at [57, 114] on select "Select Hair Skin Makeup Personal Care Appliances [PERSON_NAME] Waxing Disposabl…" at bounding box center [93, 115] width 131 height 11
select select "1100"
click at [28, 110] on select "Select Hair Skin Makeup Personal Care Appliances [PERSON_NAME] Waxing Disposabl…" at bounding box center [93, 115] width 131 height 11
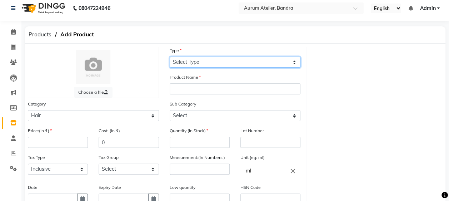
click at [236, 66] on select "Select Type Both Retail Consumable" at bounding box center [235, 62] width 131 height 11
select select "R"
click at [170, 57] on select "Select Type Both Retail Consumable" at bounding box center [235, 62] width 131 height 11
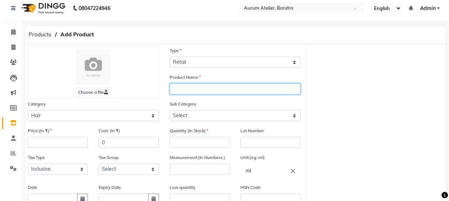
click at [191, 90] on input "text" at bounding box center [235, 89] width 131 height 11
type input "flora activ nano"
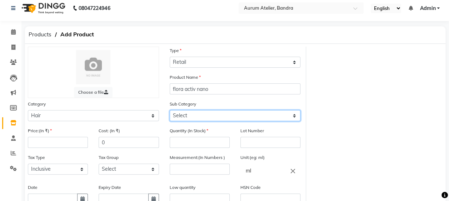
click at [183, 116] on select "Select Shampoo Conditioner Cream Mask Oil Serum Color Appliances Treatment Styl…" at bounding box center [235, 115] width 131 height 11
select select "1101"
click at [170, 110] on select "Select Shampoo Conditioner Cream Mask Oil Serum Color Appliances Treatment Styl…" at bounding box center [235, 115] width 131 height 11
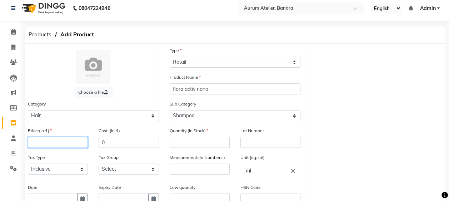
click at [43, 139] on input "number" at bounding box center [58, 142] width 60 height 11
type input "1700"
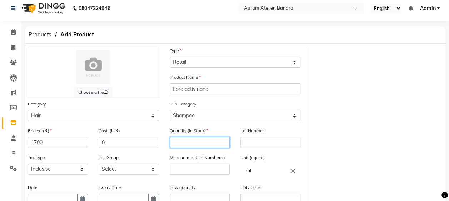
click at [221, 145] on input "number" at bounding box center [200, 142] width 60 height 11
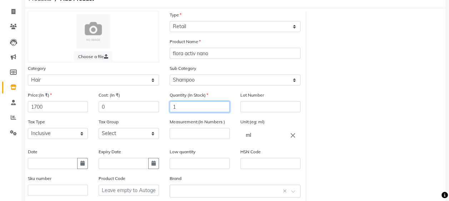
type input "1"
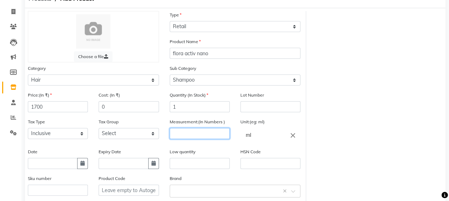
click at [213, 137] on input "number" at bounding box center [200, 133] width 60 height 11
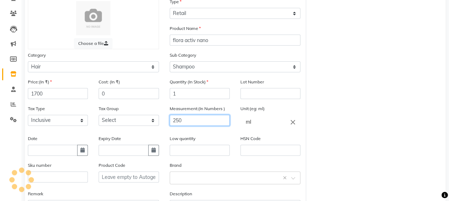
scroll to position [39, 0]
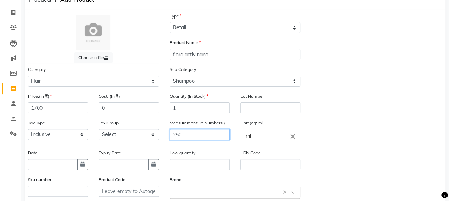
type input "250"
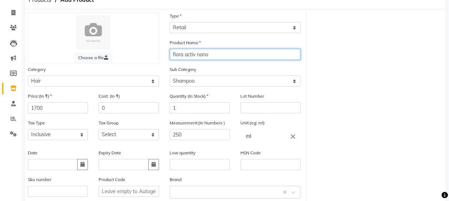
click at [219, 55] on input "flora activ nano" at bounding box center [235, 54] width 131 height 11
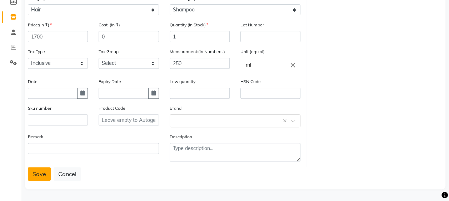
type input "flora activ nano shampoo"
click at [34, 169] on button "Save" at bounding box center [39, 174] width 23 height 14
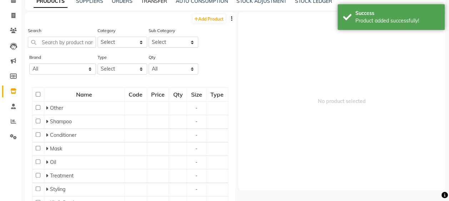
scroll to position [5, 0]
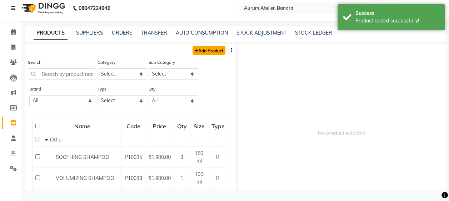
click at [206, 50] on link "Add Product" at bounding box center [208, 50] width 33 height 9
select select "true"
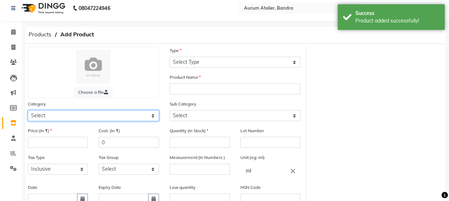
click at [44, 114] on select "Select Hair Skin Makeup Personal Care Appliances [PERSON_NAME] Waxing Disposabl…" at bounding box center [93, 115] width 131 height 11
select select "1100"
click at [28, 110] on select "Select Hair Skin Makeup Personal Care Appliances [PERSON_NAME] Waxing Disposabl…" at bounding box center [93, 115] width 131 height 11
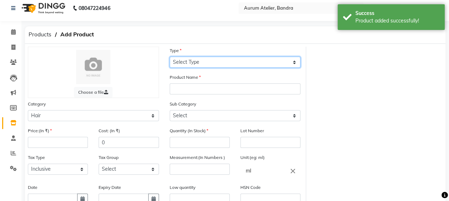
click at [217, 61] on select "Select Type Both Retail Consumable" at bounding box center [235, 62] width 131 height 11
select select "R"
click at [170, 57] on select "Select Type Both Retail Consumable" at bounding box center [235, 62] width 131 height 11
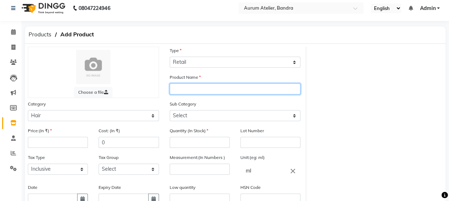
click at [189, 87] on input "text" at bounding box center [235, 89] width 131 height 11
type input "flora activ nano cond"
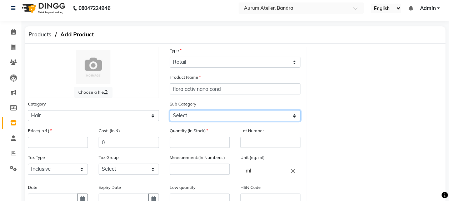
click at [190, 116] on select "Select Shampoo Conditioner Cream Mask Oil Serum Color Appliances Treatment Styl…" at bounding box center [235, 115] width 131 height 11
select select "1102"
click at [170, 110] on select "Select Shampoo Conditioner Cream Mask Oil Serum Color Appliances Treatment Styl…" at bounding box center [235, 115] width 131 height 11
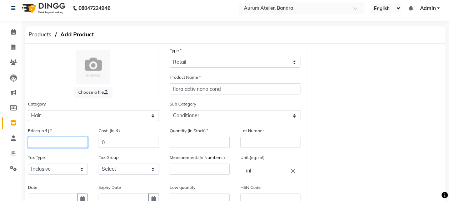
click at [48, 146] on input "number" at bounding box center [58, 142] width 60 height 11
type input "1700"
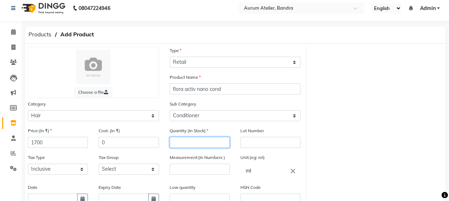
click at [191, 143] on input "number" at bounding box center [200, 142] width 60 height 11
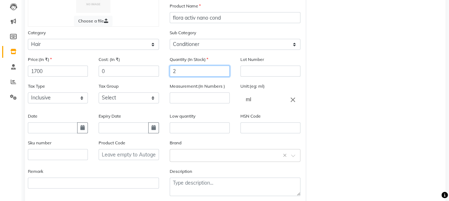
type input "2"
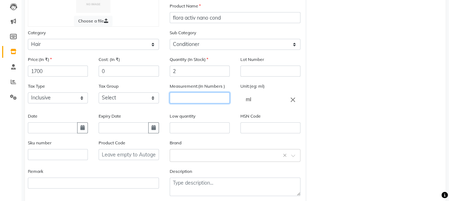
click at [209, 96] on input "number" at bounding box center [200, 97] width 60 height 11
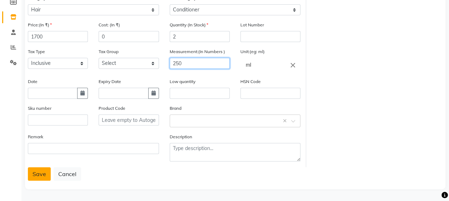
type input "250"
click at [46, 176] on button "Save" at bounding box center [39, 174] width 23 height 14
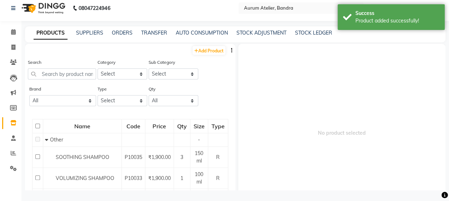
scroll to position [5, 0]
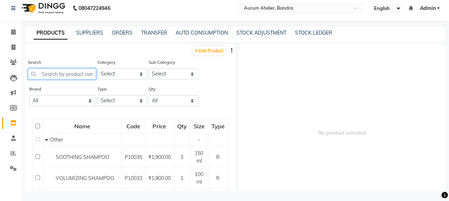
click at [56, 76] on input "text" at bounding box center [62, 74] width 68 height 11
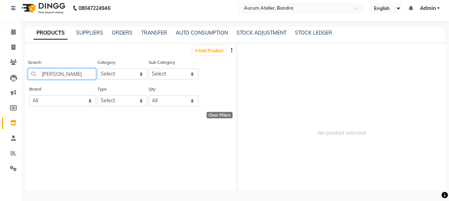
click at [74, 77] on input "[PERSON_NAME]" at bounding box center [62, 74] width 68 height 11
type input "[PERSON_NAME]"
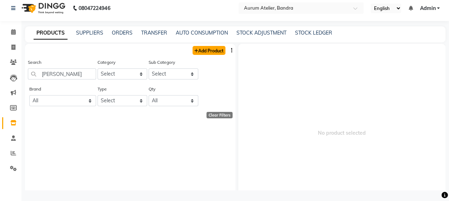
click at [199, 51] on link "Add Product" at bounding box center [208, 50] width 33 height 9
select select "true"
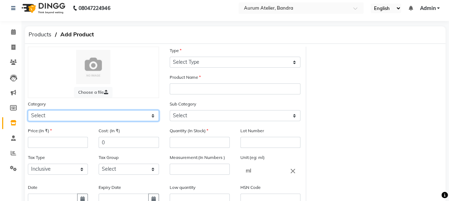
click at [72, 115] on select "Select Hair Skin Makeup Personal Care Appliances [PERSON_NAME] Waxing Disposabl…" at bounding box center [93, 115] width 131 height 11
select select "1100"
click at [28, 110] on select "Select Hair Skin Makeup Personal Care Appliances [PERSON_NAME] Waxing Disposabl…" at bounding box center [93, 115] width 131 height 11
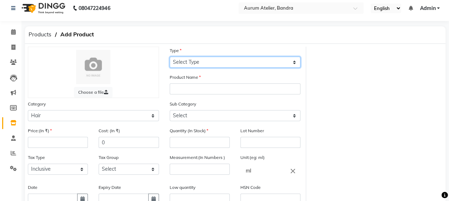
click at [237, 61] on select "Select Type Both Retail Consumable" at bounding box center [235, 62] width 131 height 11
select select "R"
click at [170, 57] on select "Select Type Both Retail Consumable" at bounding box center [235, 62] width 131 height 11
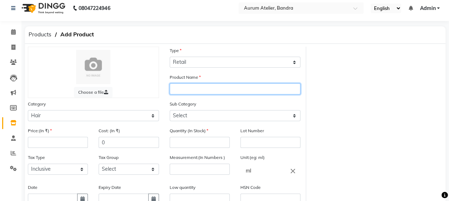
click at [195, 86] on input "text" at bounding box center [235, 89] width 131 height 11
type input "[PERSON_NAME] collagen shampoo"
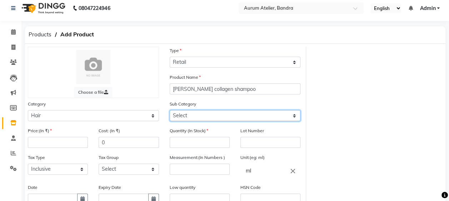
click at [221, 117] on select "Select Shampoo Conditioner Cream Mask Oil Serum Color Appliances Treatment Styl…" at bounding box center [235, 115] width 131 height 11
select select "1101"
click at [170, 110] on select "Select Shampoo Conditioner Cream Mask Oil Serum Color Appliances Treatment Styl…" at bounding box center [235, 115] width 131 height 11
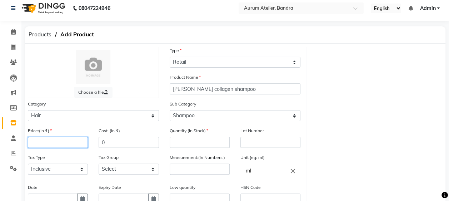
click at [54, 141] on input "number" at bounding box center [58, 142] width 60 height 11
type input "1860"
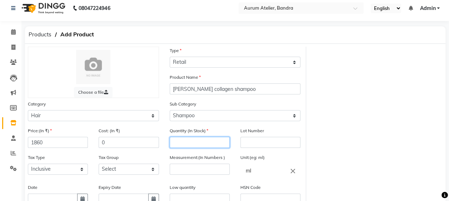
click at [226, 145] on input "number" at bounding box center [200, 142] width 60 height 11
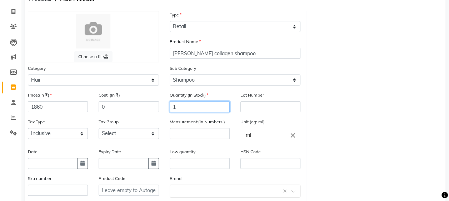
type input "1"
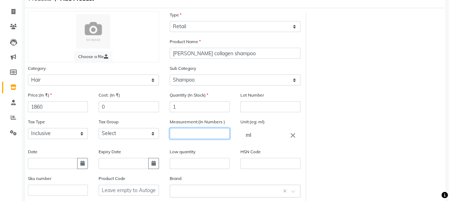
click at [222, 131] on input "number" at bounding box center [200, 133] width 60 height 11
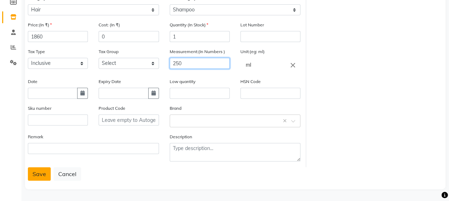
type input "250"
click at [42, 176] on button "Save" at bounding box center [39, 174] width 23 height 14
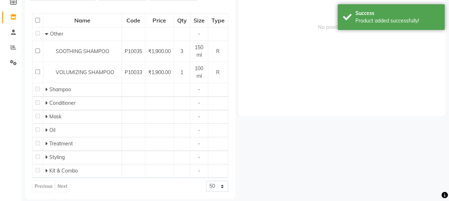
scroll to position [5, 0]
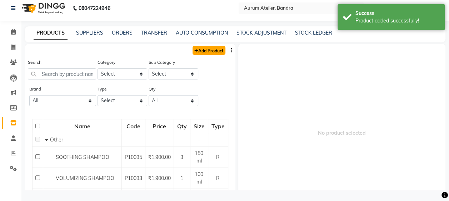
click at [214, 51] on link "Add Product" at bounding box center [208, 50] width 33 height 9
select select "true"
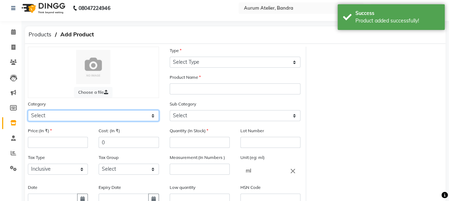
click at [60, 112] on select "Select Hair Skin Makeup Personal Care Appliances [PERSON_NAME] Waxing Disposabl…" at bounding box center [93, 115] width 131 height 11
select select "1100"
click at [28, 110] on select "Select Hair Skin Makeup Personal Care Appliances [PERSON_NAME] Waxing Disposabl…" at bounding box center [93, 115] width 131 height 11
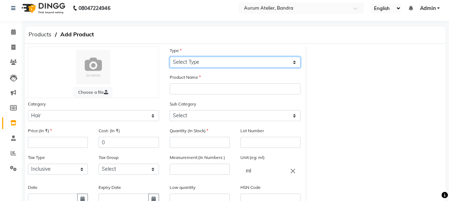
click at [189, 61] on select "Select Type Both Retail Consumable" at bounding box center [235, 62] width 131 height 11
select select "R"
click at [170, 57] on select "Select Type Both Retail Consumable" at bounding box center [235, 62] width 131 height 11
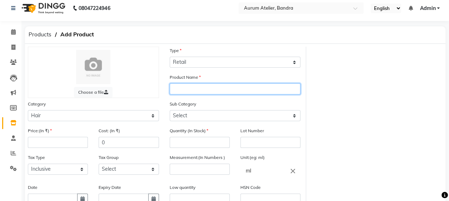
click at [186, 91] on input "text" at bounding box center [235, 89] width 131 height 11
type input "[PERSON_NAME] collagen cond"
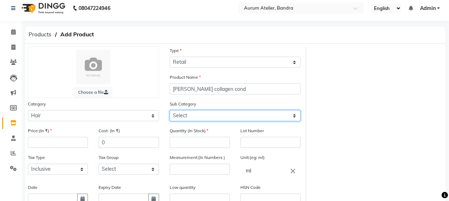
click at [201, 118] on select "Select Shampoo Conditioner Cream Mask Oil Serum Color Appliances Treatment Styl…" at bounding box center [235, 115] width 131 height 11
select select "1102"
click at [170, 110] on select "Select Shampoo Conditioner Cream Mask Oil Serum Color Appliances Treatment Styl…" at bounding box center [235, 115] width 131 height 11
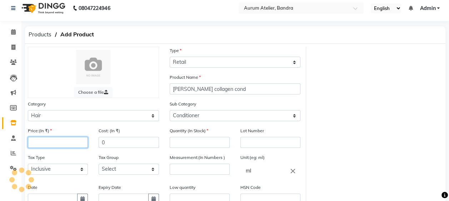
click at [44, 143] on input "number" at bounding box center [58, 142] width 60 height 11
type input "1500"
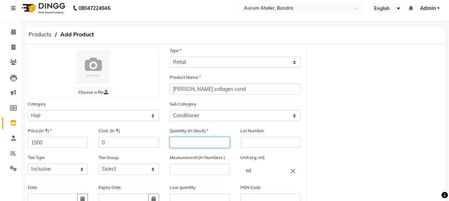
click at [177, 140] on input "number" at bounding box center [200, 142] width 60 height 11
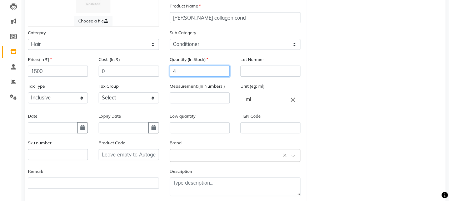
scroll to position [111, 0]
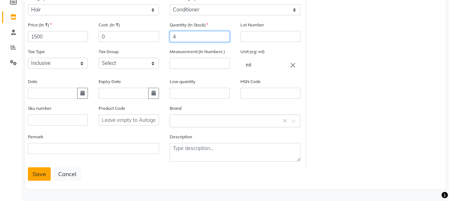
type input "4"
click at [44, 176] on button "Save" at bounding box center [39, 174] width 23 height 14
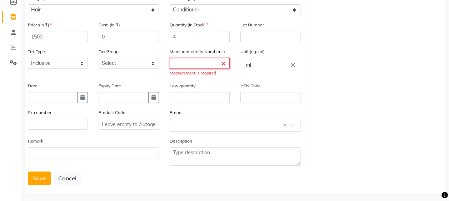
click at [184, 65] on input "number" at bounding box center [200, 63] width 60 height 11
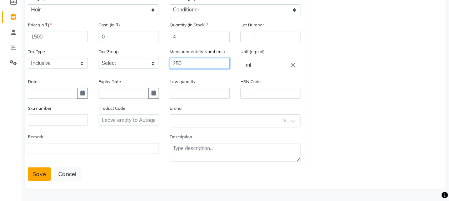
type input "250"
click at [38, 173] on button "Save" at bounding box center [39, 174] width 23 height 14
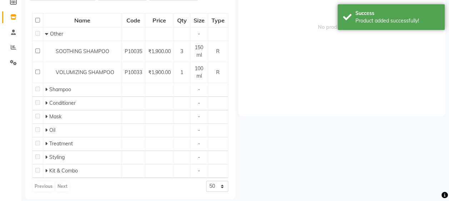
scroll to position [5, 0]
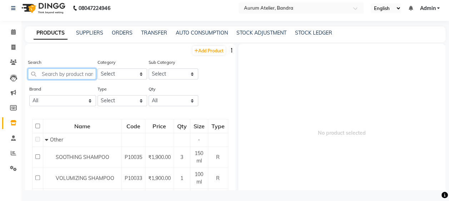
click at [47, 78] on input "text" at bounding box center [62, 74] width 68 height 11
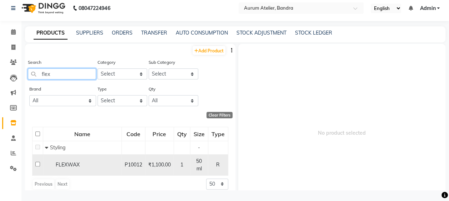
type input "flex"
click at [175, 171] on td "1" at bounding box center [182, 165] width 16 height 21
click at [37, 165] on input "checkbox" at bounding box center [37, 164] width 5 height 5
checkbox input "true"
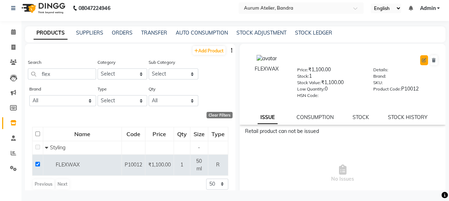
click at [422, 61] on icon at bounding box center [424, 60] width 4 height 4
select select "true"
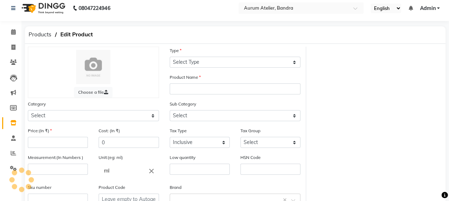
select select "R"
type input "FLEXWAX"
select select "1100"
select select
type input "1100"
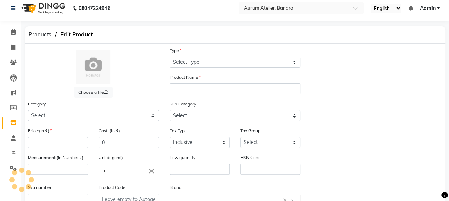
type input "50"
type input "0"
type input "P10012"
select select "1110"
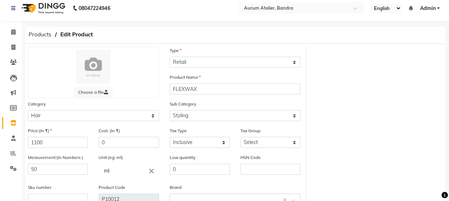
click at [416, 61] on div "Choose a file Type Select Type Both Retail Consumable Product Name FLEXWAX Cate…" at bounding box center [234, 147] width 425 height 200
click at [183, 166] on input "0" at bounding box center [200, 169] width 60 height 11
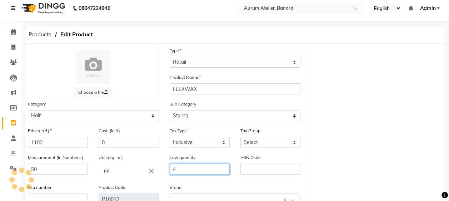
scroll to position [76, 0]
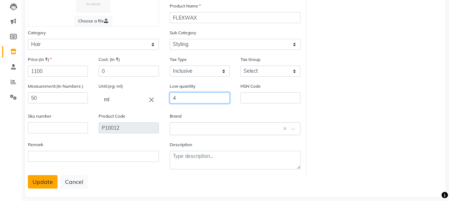
type input "4"
click at [44, 186] on button "Update" at bounding box center [43, 182] width 30 height 14
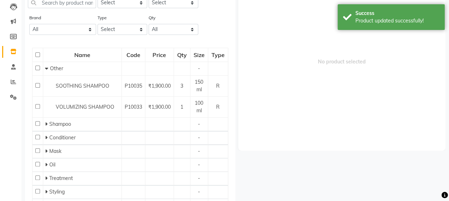
scroll to position [5, 0]
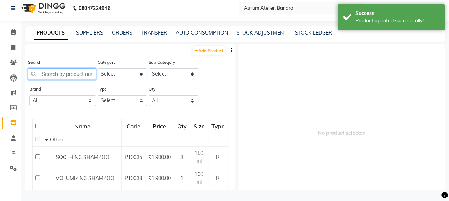
click at [66, 72] on input "text" at bounding box center [62, 74] width 68 height 11
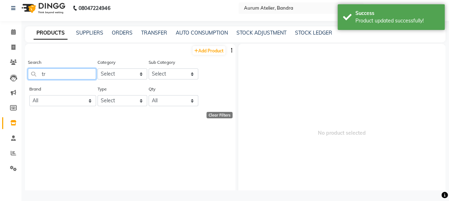
type input "t"
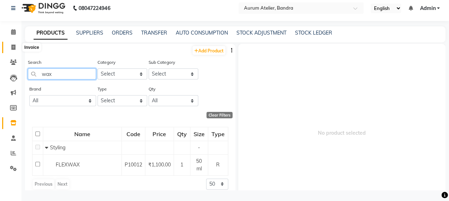
type input "wax"
click at [12, 49] on icon at bounding box center [13, 47] width 4 height 5
select select "7410"
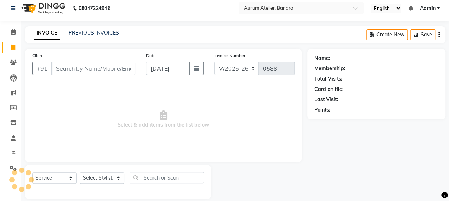
scroll to position [13, 0]
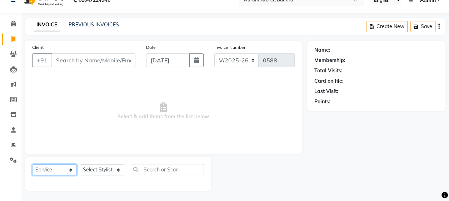
click at [63, 174] on select "Select Service Product Membership Package Voucher Prepaid Gift Card" at bounding box center [54, 170] width 45 height 11
select select "product"
click at [32, 165] on select "Select Service Product Membership Package Voucher Prepaid Gift Card" at bounding box center [54, 170] width 45 height 11
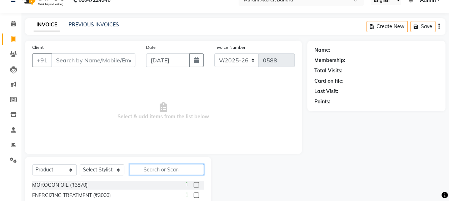
click at [159, 169] on input "text" at bounding box center [167, 169] width 74 height 11
type input "flex"
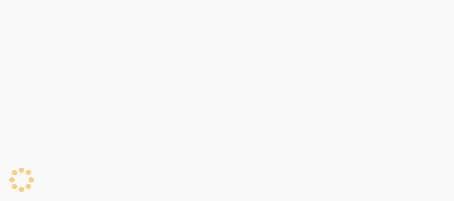
select select "service"
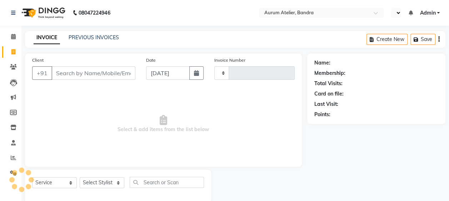
select select "en"
select select "7410"
type input "0588"
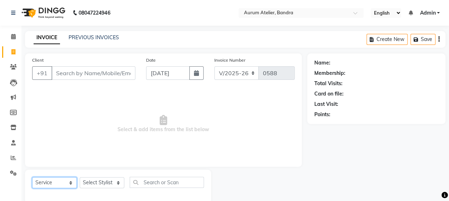
drag, startPoint x: 59, startPoint y: 181, endPoint x: 59, endPoint y: 176, distance: 4.6
click at [59, 181] on select "Select Service Product Membership Package Voucher Prepaid Gift Card" at bounding box center [54, 182] width 45 height 11
select select "product"
click at [32, 177] on select "Select Service Product Membership Package Voucher Prepaid Gift Card" at bounding box center [54, 182] width 45 height 11
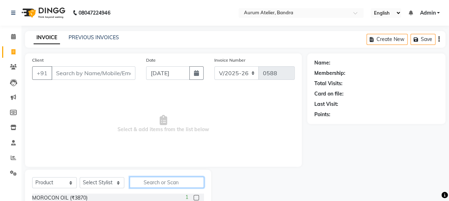
click at [150, 180] on input "text" at bounding box center [167, 182] width 74 height 11
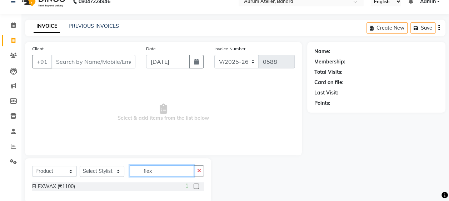
scroll to position [23, 0]
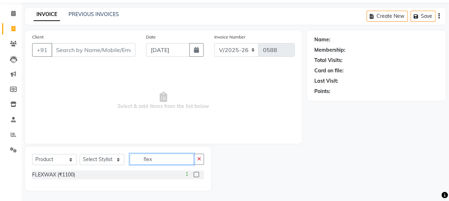
type input "flex"
click at [110, 176] on div "FLEXWAX (₹1100) 1" at bounding box center [118, 175] width 172 height 9
drag, startPoint x: 12, startPoint y: 103, endPoint x: 269, endPoint y: 28, distance: 267.2
click at [12, 103] on icon at bounding box center [13, 104] width 6 height 5
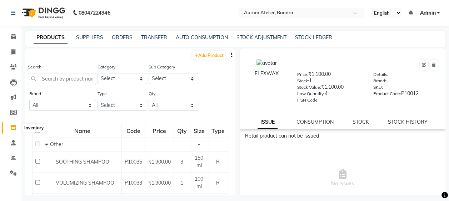
click at [12, 130] on icon at bounding box center [13, 127] width 6 height 5
click at [69, 80] on input "text" at bounding box center [62, 78] width 68 height 11
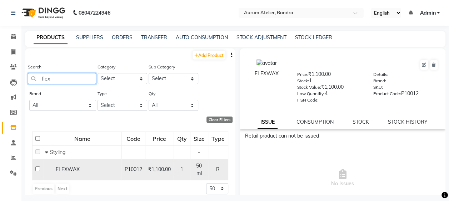
type input "flex"
click at [38, 169] on input "checkbox" at bounding box center [37, 169] width 5 height 5
checkbox input "true"
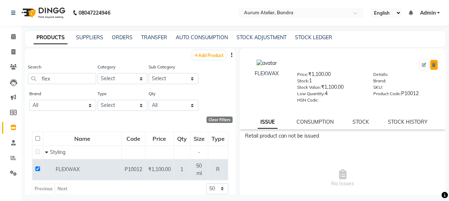
click at [430, 68] on button at bounding box center [433, 65] width 7 height 10
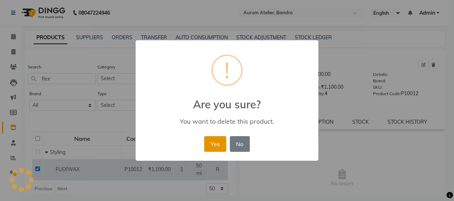
click at [213, 141] on button "Yes" at bounding box center [215, 144] width 22 height 16
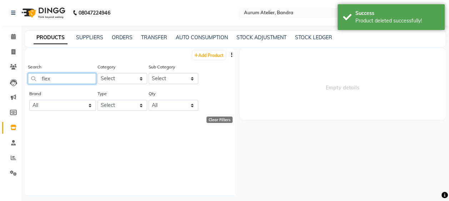
click at [79, 77] on input "flex" at bounding box center [62, 78] width 68 height 11
type input "flex wax"
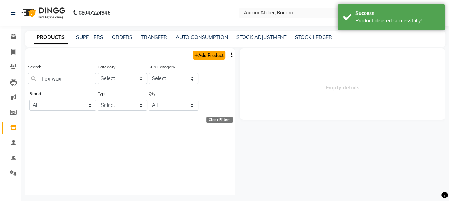
click at [196, 58] on link "Add Product" at bounding box center [208, 55] width 33 height 9
select select "true"
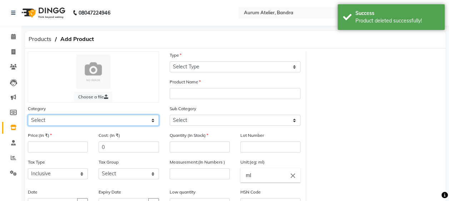
click at [75, 119] on select "Select Hair Skin Makeup Personal Care Appliances [PERSON_NAME] Waxing Disposabl…" at bounding box center [93, 120] width 131 height 11
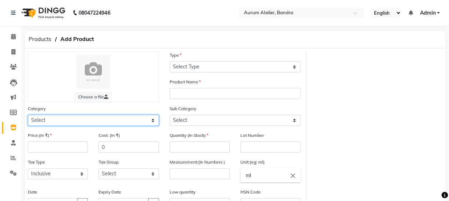
select select "1100"
click at [28, 115] on select "Select Hair Skin Makeup Personal Care Appliances [PERSON_NAME] Waxing Disposabl…" at bounding box center [93, 120] width 131 height 11
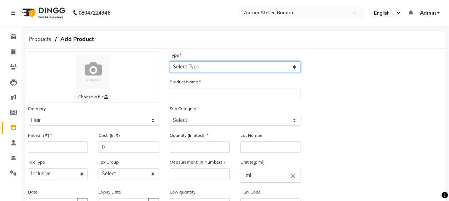
click at [224, 70] on select "Select Type Both Retail Consumable" at bounding box center [235, 66] width 131 height 11
select select "R"
click at [170, 61] on select "Select Type Both Retail Consumable" at bounding box center [235, 66] width 131 height 11
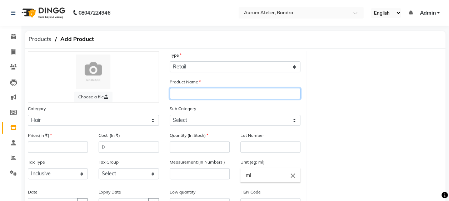
click at [184, 92] on input "text" at bounding box center [235, 93] width 131 height 11
type input "f"
type input "F"
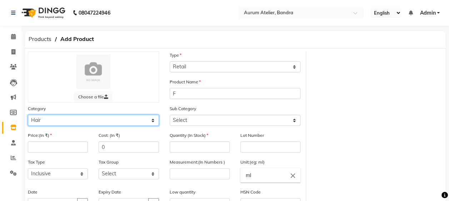
select select "1650"
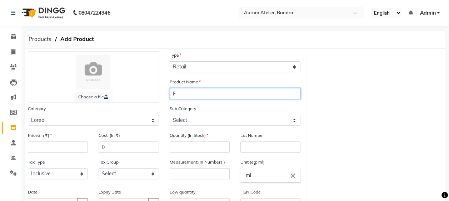
click at [194, 95] on input "F" at bounding box center [235, 93] width 131 height 11
type input "Flex wax"
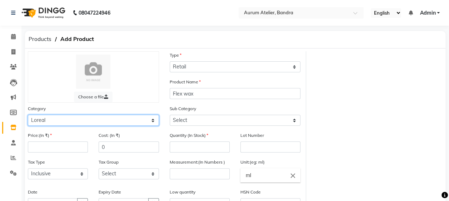
click at [94, 117] on select "Select Hair Skin Makeup Personal Care Appliances [PERSON_NAME] Waxing Disposabl…" at bounding box center [93, 120] width 131 height 11
select select "1100"
click at [28, 115] on select "Select Hair Skin Makeup Personal Care Appliances [PERSON_NAME] Waxing Disposabl…" at bounding box center [93, 120] width 131 height 11
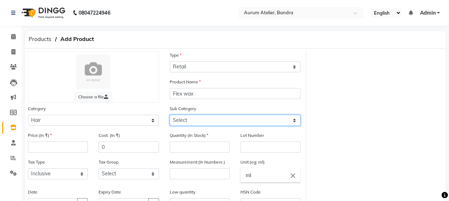
click at [197, 121] on select "Select Shampoo Conditioner Cream Mask Oil Serum Color Appliances Treatment Styl…" at bounding box center [235, 120] width 131 height 11
select select "1110"
click at [170, 115] on select "Select Shampoo Conditioner Cream Mask Oil Serum Color Appliances Treatment Styl…" at bounding box center [235, 120] width 131 height 11
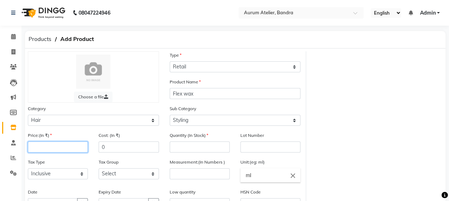
click at [65, 147] on input "number" at bounding box center [58, 147] width 60 height 11
type input "1100"
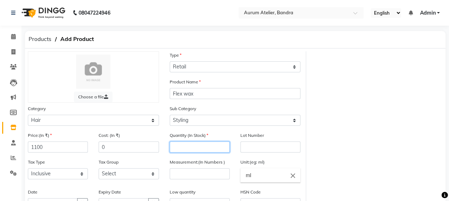
click at [197, 149] on input "number" at bounding box center [200, 147] width 60 height 11
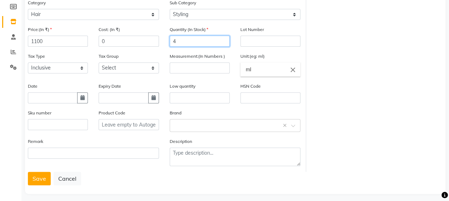
scroll to position [107, 0]
type input "4"
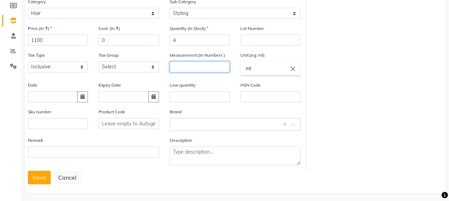
click at [193, 65] on input "number" at bounding box center [200, 66] width 60 height 11
type input "50"
click at [38, 174] on button "Save" at bounding box center [39, 178] width 23 height 14
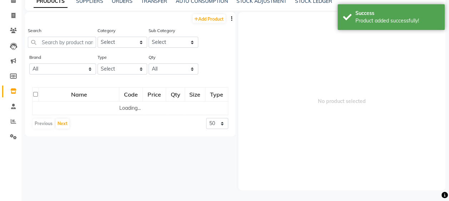
scroll to position [5, 0]
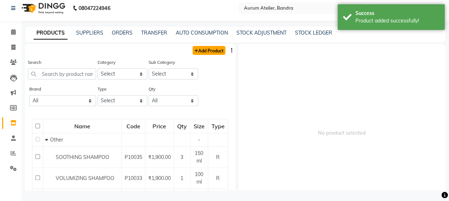
click at [200, 52] on link "Add Product" at bounding box center [208, 50] width 33 height 9
select select "true"
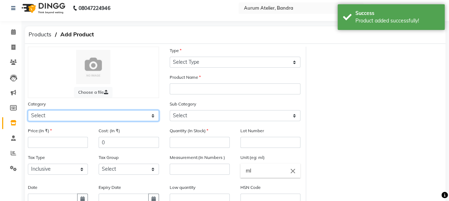
click at [72, 116] on select "Select Hair Skin Makeup Personal Care Appliances [PERSON_NAME] Waxing Disposabl…" at bounding box center [93, 115] width 131 height 11
select select "1100"
click at [28, 110] on select "Select Hair Skin Makeup Personal Care Appliances [PERSON_NAME] Waxing Disposabl…" at bounding box center [93, 115] width 131 height 11
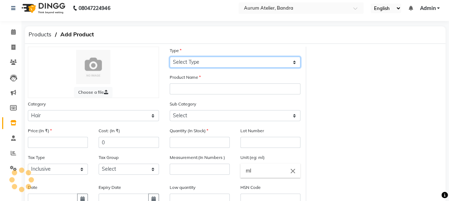
click at [216, 60] on select "Select Type Both Retail Consumable" at bounding box center [235, 62] width 131 height 11
select select "R"
click at [170, 57] on select "Select Type Both Retail Consumable" at bounding box center [235, 62] width 131 height 11
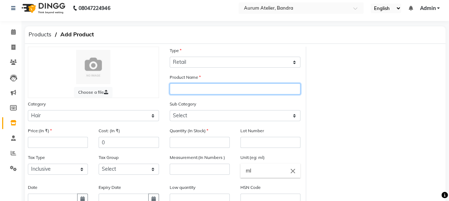
click at [184, 86] on input "text" at bounding box center [235, 89] width 131 height 11
type input "t"
type input "Trill wax"
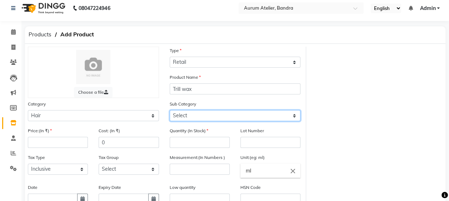
click at [193, 114] on select "Select Shampoo Conditioner Cream Mask Oil Serum Color Appliances Treatment Styl…" at bounding box center [235, 115] width 131 height 11
select select "1110"
click at [170, 110] on select "Select Shampoo Conditioner Cream Mask Oil Serum Color Appliances Treatment Styl…" at bounding box center [235, 115] width 131 height 11
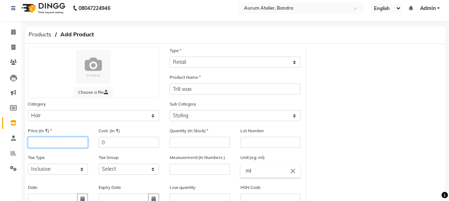
click at [55, 141] on input "number" at bounding box center [58, 142] width 60 height 11
type input "1100"
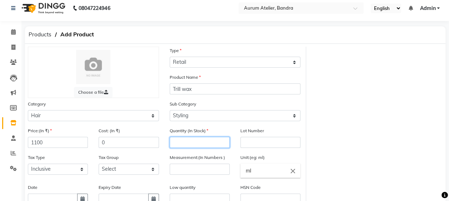
click at [193, 145] on input "number" at bounding box center [200, 142] width 60 height 11
type input "2"
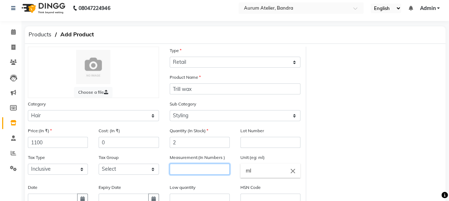
click at [186, 168] on input "number" at bounding box center [200, 169] width 60 height 11
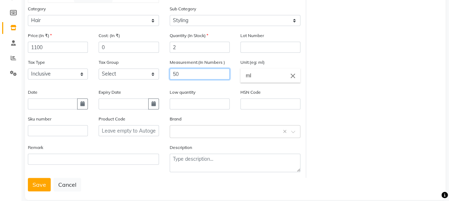
scroll to position [111, 0]
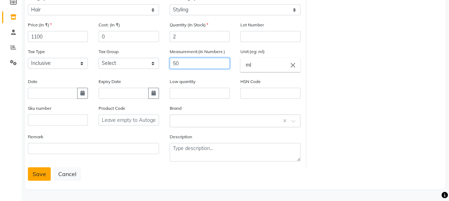
type input "50"
click at [37, 171] on button "Save" at bounding box center [39, 174] width 23 height 14
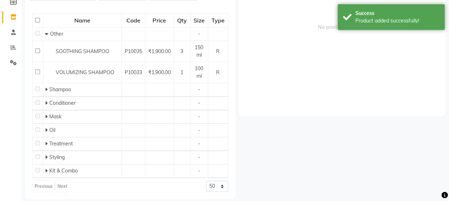
scroll to position [5, 0]
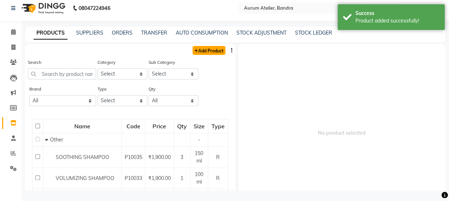
click at [201, 53] on link "Add Product" at bounding box center [208, 50] width 33 height 9
select select "true"
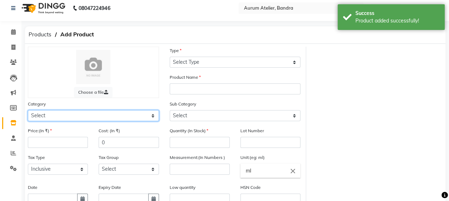
click at [72, 116] on select "Select Hair Skin Makeup Personal Care Appliances [PERSON_NAME] Waxing Disposabl…" at bounding box center [93, 115] width 131 height 11
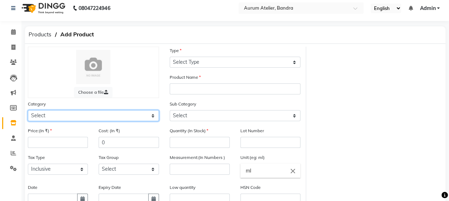
select select "1100"
click at [28, 110] on select "Select Hair Skin Makeup Personal Care Appliances [PERSON_NAME] Waxing Disposabl…" at bounding box center [93, 115] width 131 height 11
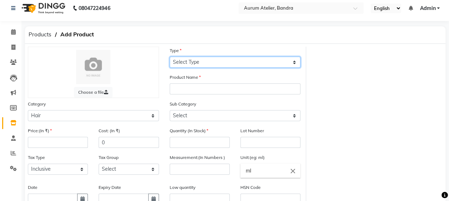
click at [201, 65] on select "Select Type Both Retail Consumable" at bounding box center [235, 62] width 131 height 11
select select "R"
click at [170, 57] on select "Select Type Both Retail Consumable" at bounding box center [235, 62] width 131 height 11
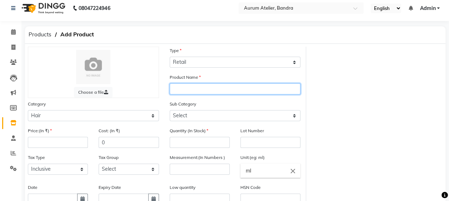
click at [194, 89] on input "text" at bounding box center [235, 89] width 131 height 11
type input "glow serum"
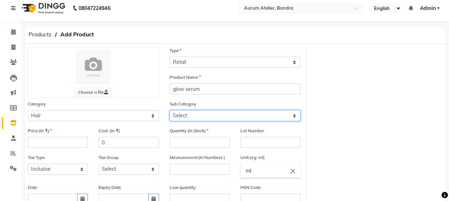
click at [225, 114] on select "Select Shampoo Conditioner Cream Mask Oil Serum Color Appliances Treatment Styl…" at bounding box center [235, 115] width 131 height 11
select select "1106"
click at [170, 110] on select "Select Shampoo Conditioner Cream Mask Oil Serum Color Appliances Treatment Styl…" at bounding box center [235, 115] width 131 height 11
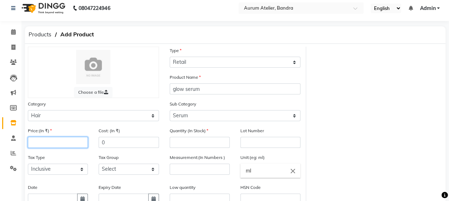
click at [32, 143] on input "number" at bounding box center [58, 142] width 60 height 11
type input "1200"
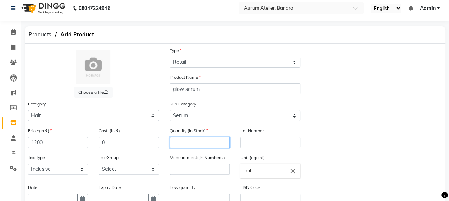
click at [206, 144] on input "number" at bounding box center [200, 142] width 60 height 11
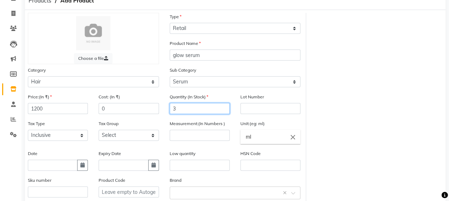
scroll to position [111, 0]
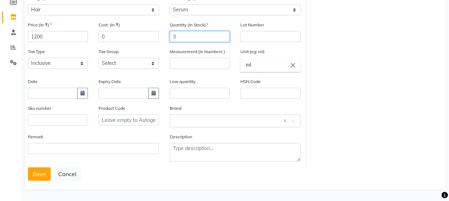
type input "3"
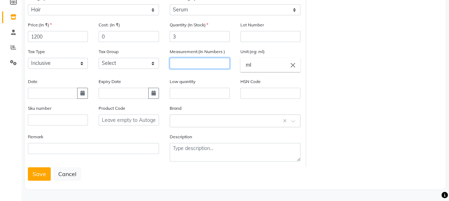
click at [186, 62] on input "number" at bounding box center [200, 63] width 60 height 11
type input "50"
click at [41, 177] on button "Save" at bounding box center [39, 174] width 23 height 14
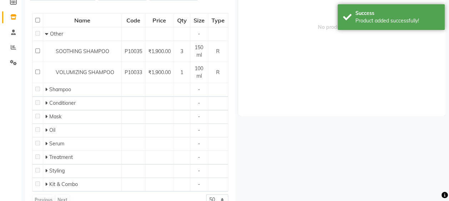
scroll to position [5, 0]
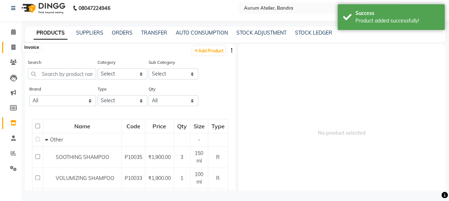
click at [12, 47] on icon at bounding box center [13, 47] width 4 height 5
select select "7410"
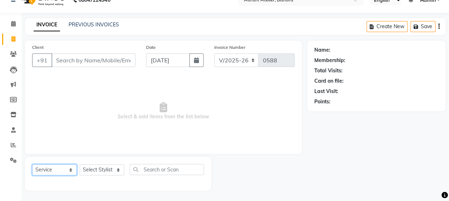
click at [62, 168] on select "Select Service Product Membership Package Voucher Prepaid Gift Card" at bounding box center [54, 170] width 45 height 11
select select "product"
click at [32, 165] on select "Select Service Product Membership Package Voucher Prepaid Gift Card" at bounding box center [54, 170] width 45 height 11
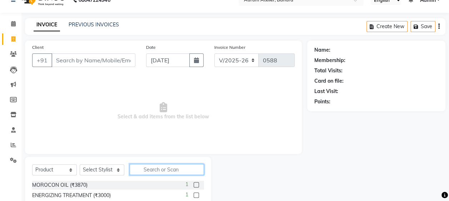
click at [162, 169] on input "text" at bounding box center [167, 169] width 74 height 11
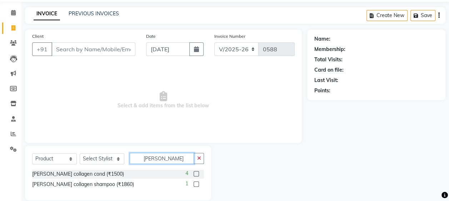
scroll to position [34, 0]
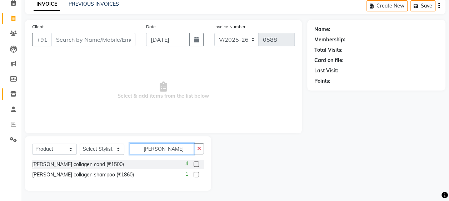
type input "[PERSON_NAME]"
click at [13, 93] on icon at bounding box center [13, 93] width 6 height 5
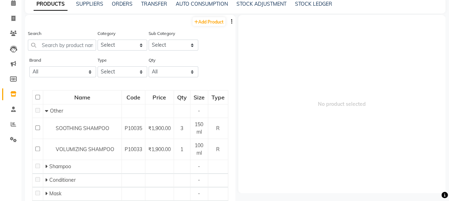
scroll to position [5, 0]
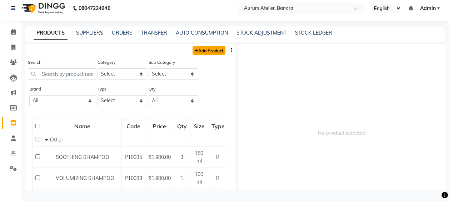
click at [204, 49] on link "Add Product" at bounding box center [208, 50] width 33 height 9
select select "true"
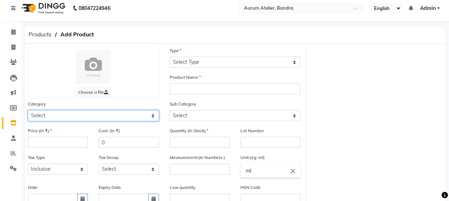
click at [67, 119] on select "Select Hair Skin Makeup Personal Care Appliances [PERSON_NAME] Waxing Disposabl…" at bounding box center [93, 115] width 131 height 11
select select "1100"
click at [28, 110] on select "Select Hair Skin Makeup Personal Care Appliances [PERSON_NAME] Waxing Disposabl…" at bounding box center [93, 115] width 131 height 11
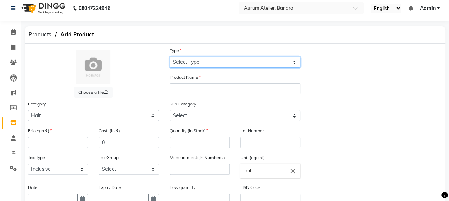
click at [213, 59] on select "Select Type Both Retail Consumable" at bounding box center [235, 62] width 131 height 11
select select "R"
click at [170, 57] on select "Select Type Both Retail Consumable" at bounding box center [235, 62] width 131 height 11
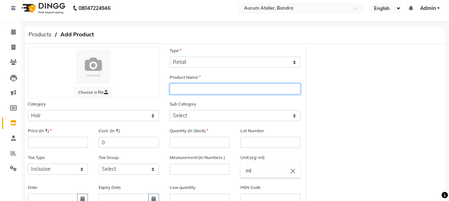
click at [190, 91] on input "text" at bounding box center [235, 89] width 131 height 11
type input "shea shampoo basic"
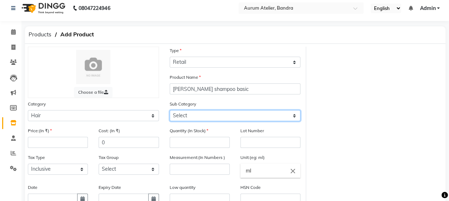
click at [195, 116] on select "Select Shampoo Conditioner Cream Mask Oil Serum Color Appliances Treatment Styl…" at bounding box center [235, 115] width 131 height 11
select select "1101"
click at [170, 110] on select "Select Shampoo Conditioner Cream Mask Oil Serum Color Appliances Treatment Styl…" at bounding box center [235, 115] width 131 height 11
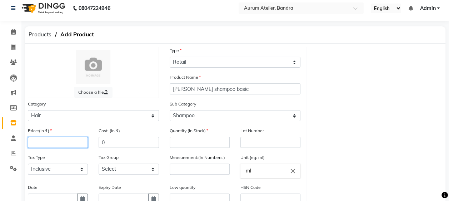
click at [57, 141] on input "number" at bounding box center [58, 142] width 60 height 11
type input "1500"
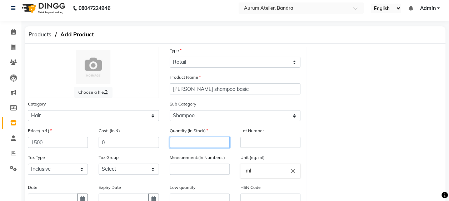
click at [195, 142] on input "number" at bounding box center [200, 142] width 60 height 11
type input "6"
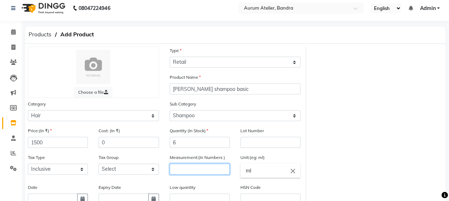
click at [211, 170] on input "number" at bounding box center [200, 169] width 60 height 11
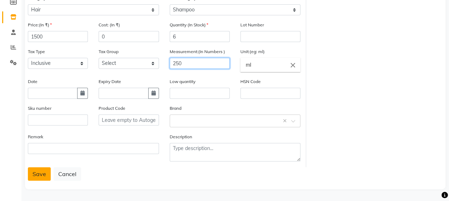
type input "250"
click at [41, 174] on button "Save" at bounding box center [39, 174] width 23 height 14
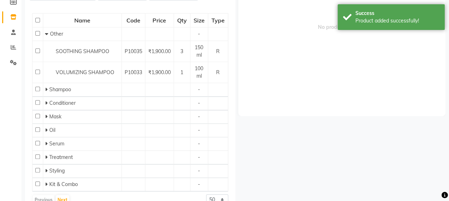
scroll to position [5, 0]
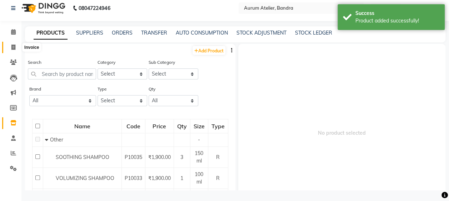
click at [13, 49] on icon at bounding box center [13, 47] width 4 height 5
select select "service"
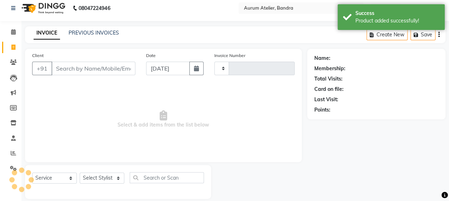
scroll to position [13, 0]
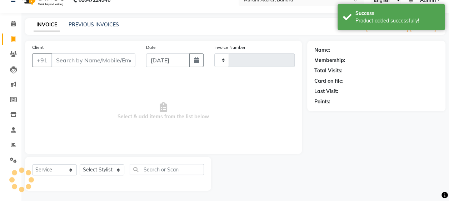
type input "0588"
select select "7410"
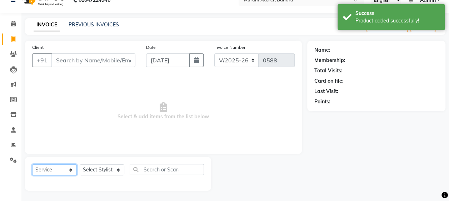
click at [51, 168] on select "Select Service Product Membership Package Voucher Prepaid Gift Card" at bounding box center [54, 170] width 45 height 11
select select "product"
click at [32, 165] on select "Select Service Product Membership Package Voucher Prepaid Gift Card" at bounding box center [54, 170] width 45 height 11
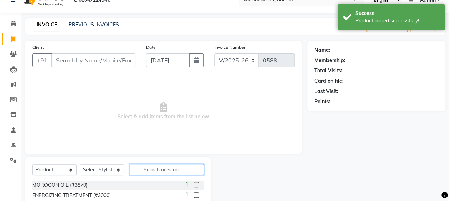
click at [180, 169] on input "text" at bounding box center [167, 169] width 74 height 11
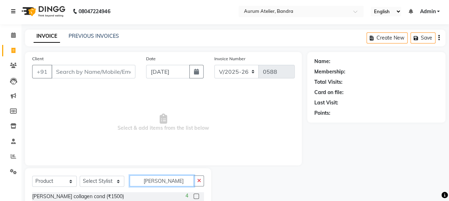
scroll to position [0, 0]
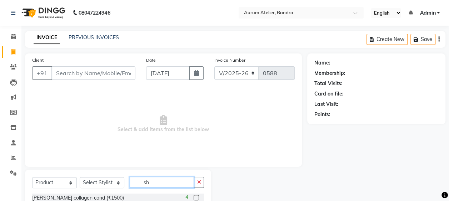
type input "s"
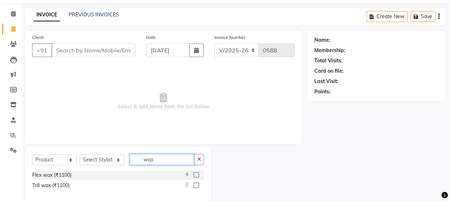
scroll to position [34, 0]
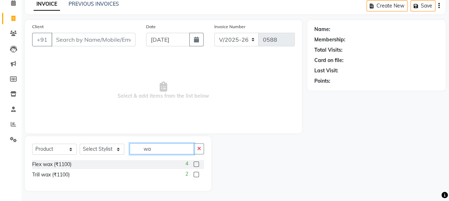
type input "w"
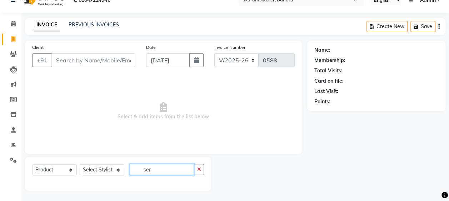
scroll to position [23, 0]
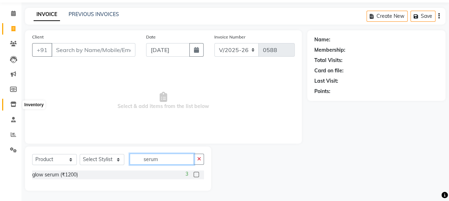
type input "serum"
click at [15, 103] on icon at bounding box center [13, 104] width 6 height 5
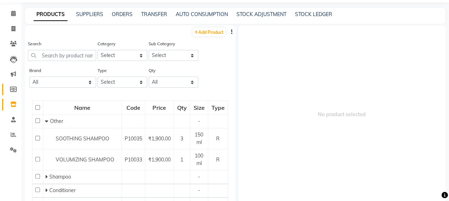
scroll to position [5, 0]
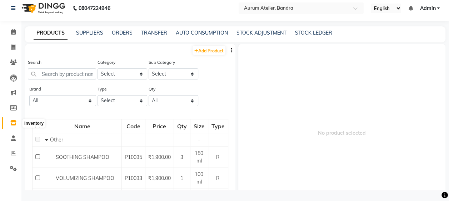
click at [12, 122] on icon at bounding box center [13, 122] width 6 height 5
click at [261, 32] on link "STOCK ADJUSTMENT" at bounding box center [261, 33] width 50 height 6
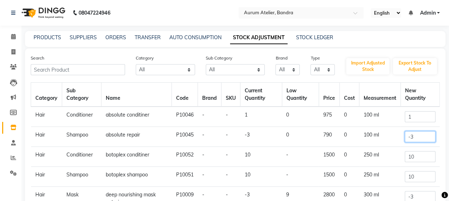
click at [420, 137] on input "-3" at bounding box center [420, 136] width 30 height 11
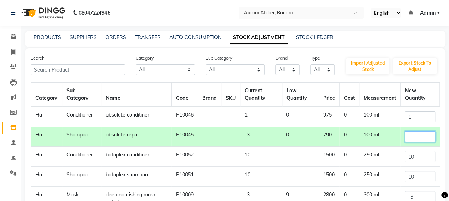
type input "0"
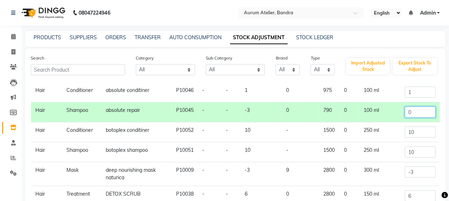
scroll to position [36, 0]
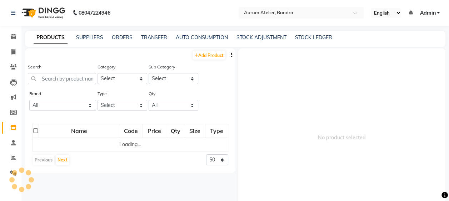
scroll to position [5, 0]
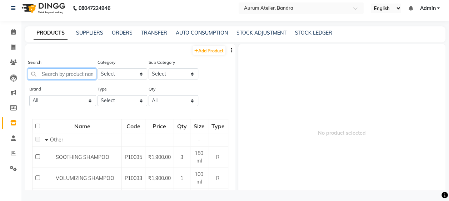
click at [51, 74] on input "text" at bounding box center [62, 74] width 68 height 11
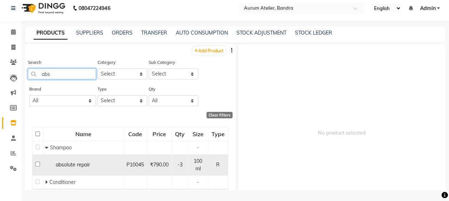
type input "abs"
click at [39, 163] on input "checkbox" at bounding box center [37, 164] width 5 height 5
checkbox input "true"
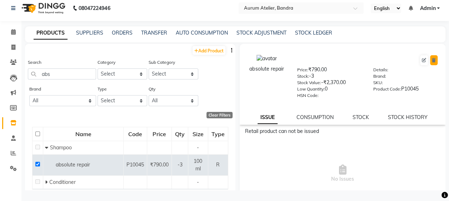
click at [432, 61] on icon at bounding box center [434, 60] width 4 height 4
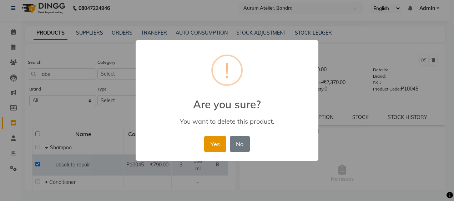
click at [211, 144] on button "Yes" at bounding box center [215, 144] width 22 height 16
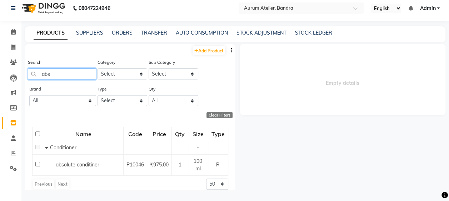
click at [72, 73] on input "abs" at bounding box center [62, 74] width 68 height 11
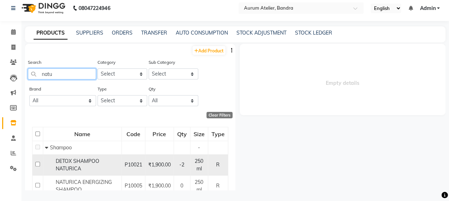
type input "natu"
click at [39, 163] on input "checkbox" at bounding box center [37, 164] width 5 height 5
checkbox input "true"
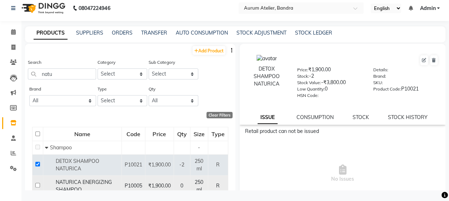
click at [37, 186] on input "checkbox" at bounding box center [37, 185] width 5 height 5
checkbox input "true"
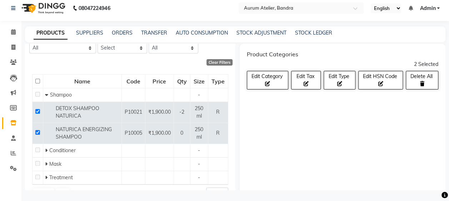
scroll to position [67, 0]
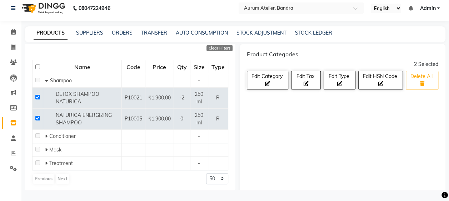
click at [416, 87] on button "Delete All" at bounding box center [422, 80] width 32 height 19
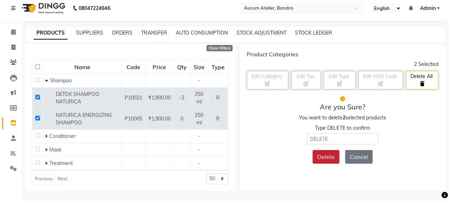
click at [325, 155] on button "Delete" at bounding box center [325, 157] width 27 height 14
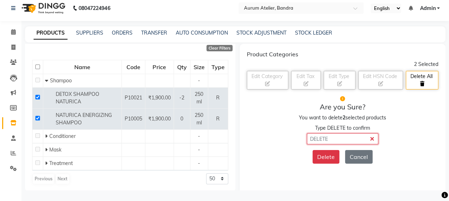
click at [335, 137] on input "text" at bounding box center [342, 139] width 71 height 11
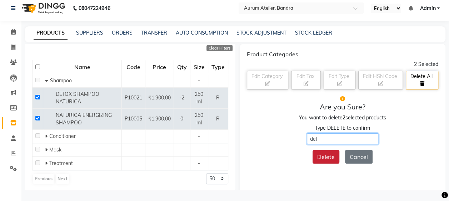
type input "del"
click at [327, 155] on button "Delete" at bounding box center [325, 157] width 27 height 14
click at [326, 159] on button "Delete" at bounding box center [325, 157] width 27 height 14
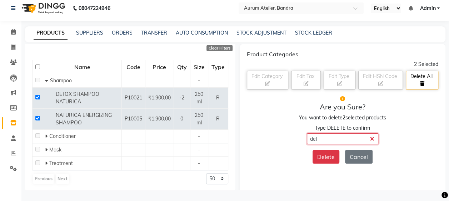
click at [332, 138] on input "del" at bounding box center [342, 139] width 71 height 11
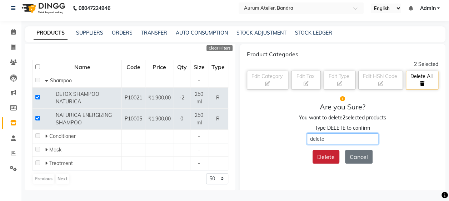
type input "delete"
click at [328, 155] on button "Delete" at bounding box center [325, 157] width 27 height 14
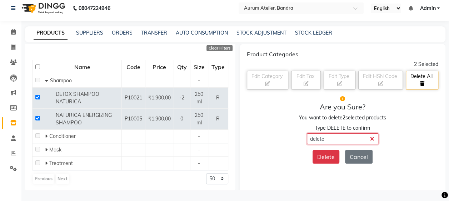
click at [370, 138] on input "delete" at bounding box center [342, 139] width 71 height 11
click at [369, 137] on input "delete" at bounding box center [342, 139] width 71 height 11
click at [368, 136] on input "delete" at bounding box center [342, 139] width 71 height 11
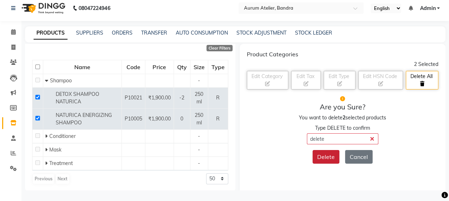
click at [319, 157] on button "Delete" at bounding box center [325, 157] width 27 height 14
click at [323, 138] on input "delete" at bounding box center [342, 139] width 71 height 11
click at [319, 156] on button "Delete" at bounding box center [325, 157] width 27 height 14
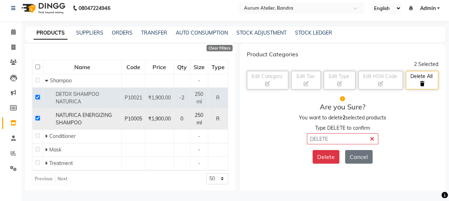
click at [37, 116] on input "checkbox" at bounding box center [37, 118] width 5 height 5
checkbox input "false"
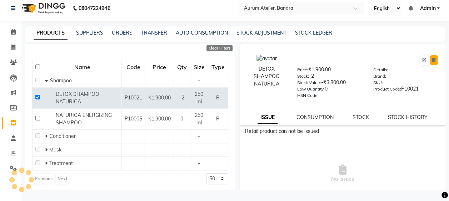
click at [430, 59] on button at bounding box center [433, 60] width 7 height 10
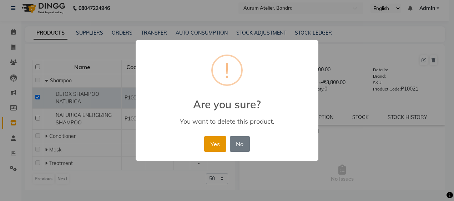
click at [211, 146] on button "Yes" at bounding box center [215, 144] width 22 height 16
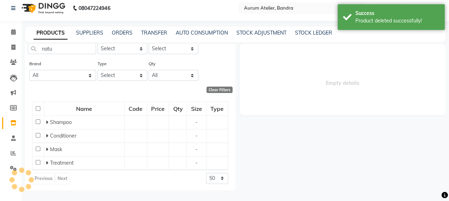
scroll to position [46, 0]
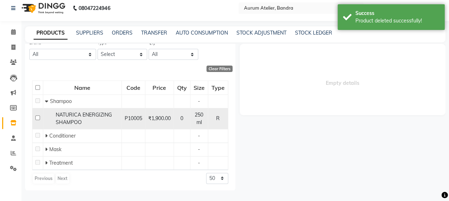
click at [36, 117] on input "checkbox" at bounding box center [37, 118] width 5 height 5
checkbox input "true"
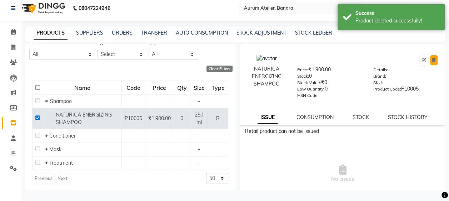
click at [432, 59] on icon at bounding box center [434, 60] width 4 height 4
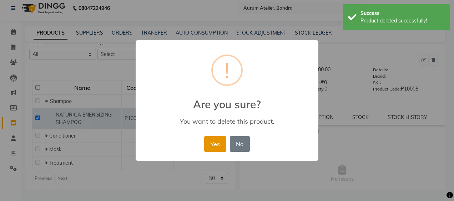
click at [214, 146] on button "Yes" at bounding box center [215, 144] width 22 height 16
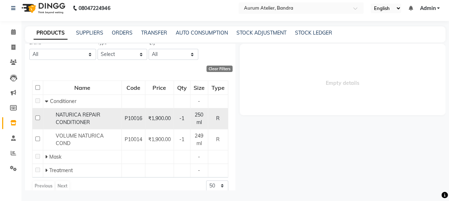
click at [35, 116] on input "checkbox" at bounding box center [37, 118] width 5 height 5
checkbox input "true"
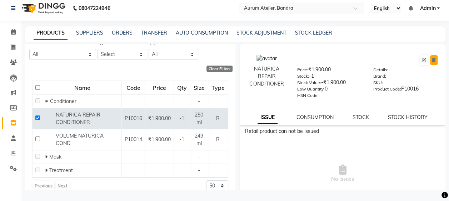
click at [431, 58] on button at bounding box center [433, 60] width 7 height 10
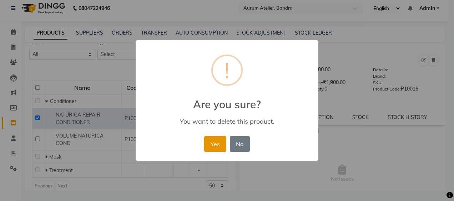
click at [212, 142] on button "Yes" at bounding box center [215, 144] width 22 height 16
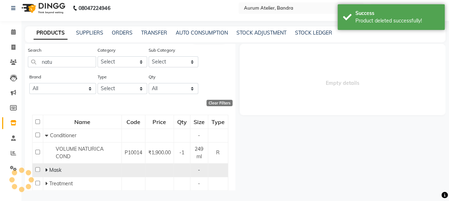
scroll to position [33, 0]
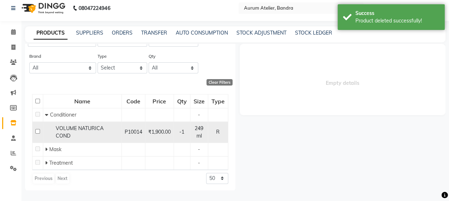
click at [37, 131] on input "checkbox" at bounding box center [37, 131] width 5 height 5
checkbox input "true"
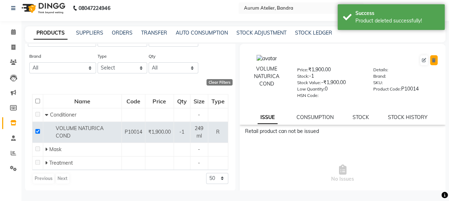
click at [432, 59] on icon at bounding box center [434, 60] width 4 height 4
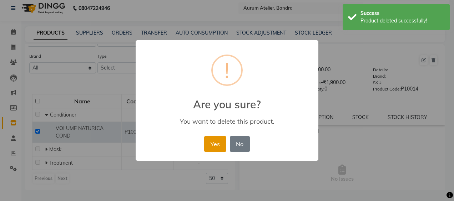
click at [219, 144] on button "Yes" at bounding box center [215, 144] width 22 height 16
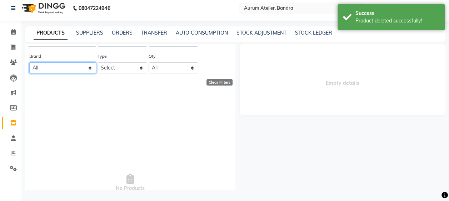
click at [71, 66] on select "All Floractive" at bounding box center [62, 67] width 67 height 11
select select "floractive"
click at [29, 74] on select "All Floractive" at bounding box center [62, 67] width 67 height 11
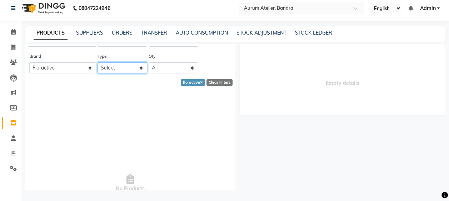
click at [117, 69] on select "Select Both Retail Consumable" at bounding box center [122, 67] width 50 height 11
click at [275, 69] on span "Empty details" at bounding box center [343, 79] width 206 height 71
click at [200, 81] on icon at bounding box center [201, 83] width 3 height 4
select select
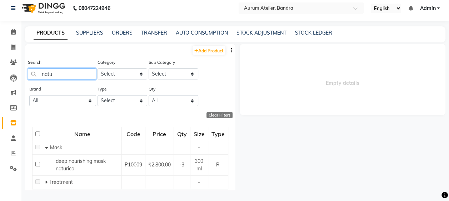
click at [80, 75] on input "natu" at bounding box center [62, 74] width 68 height 11
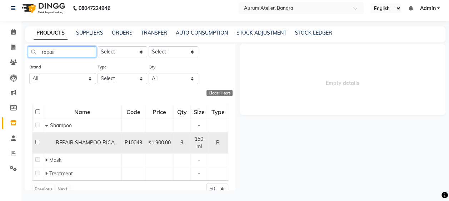
scroll to position [33, 0]
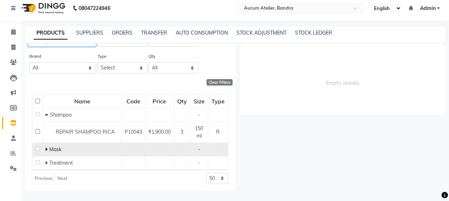
type input "repair"
click at [61, 149] on span "Mask" at bounding box center [55, 149] width 12 height 6
click at [46, 147] on icon at bounding box center [46, 149] width 2 height 5
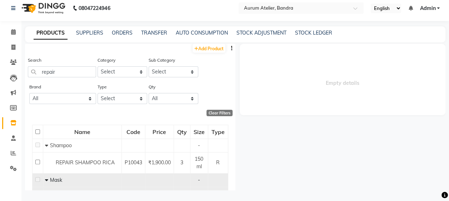
scroll to position [0, 0]
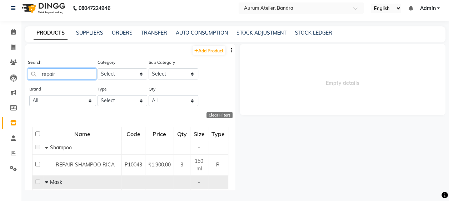
click at [81, 76] on input "repair" at bounding box center [62, 74] width 68 height 11
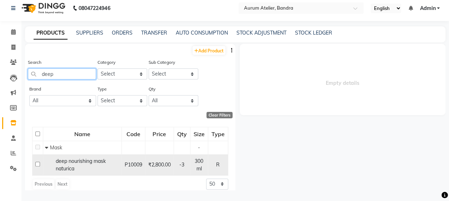
type input "deep"
click at [39, 164] on td at bounding box center [37, 165] width 11 height 21
click at [38, 164] on input "checkbox" at bounding box center [37, 164] width 5 height 5
checkbox input "true"
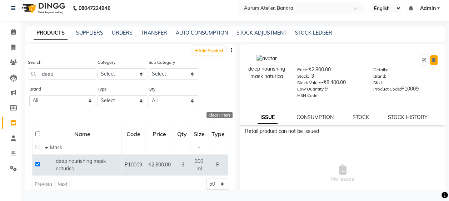
click at [432, 61] on icon at bounding box center [434, 60] width 4 height 4
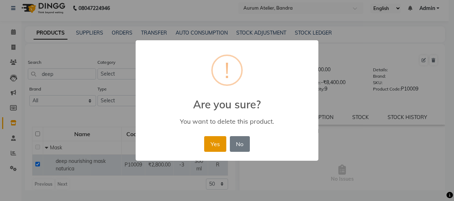
click at [218, 145] on button "Yes" at bounding box center [215, 144] width 22 height 16
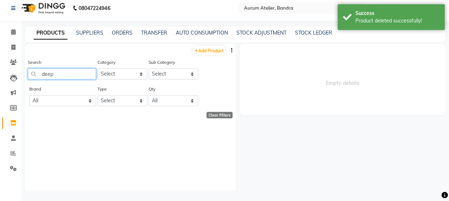
click at [82, 74] on input "deep" at bounding box center [62, 74] width 68 height 11
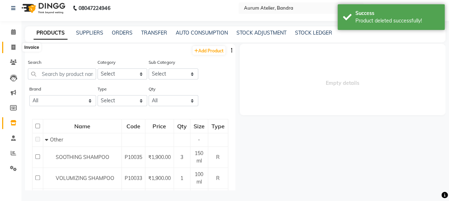
click at [16, 47] on span at bounding box center [13, 48] width 12 height 8
select select "7410"
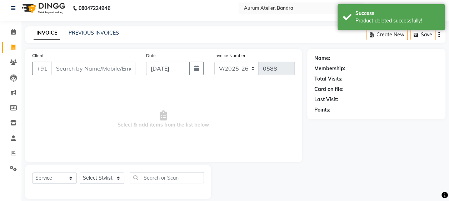
scroll to position [13, 0]
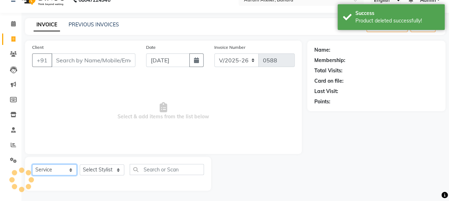
click at [57, 167] on select "Select Service Product Membership Package Voucher Prepaid Gift Card" at bounding box center [54, 170] width 45 height 11
select select "product"
click at [32, 165] on select "Select Service Product Membership Package Voucher Prepaid Gift Card" at bounding box center [54, 170] width 45 height 11
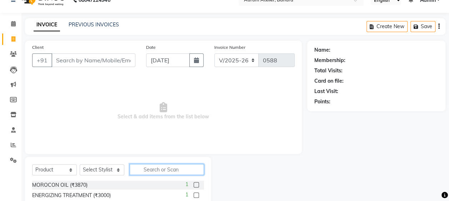
click at [145, 171] on input "text" at bounding box center [167, 169] width 74 height 11
type input "m"
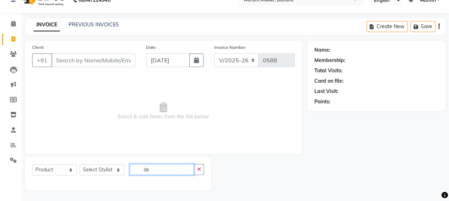
type input "d"
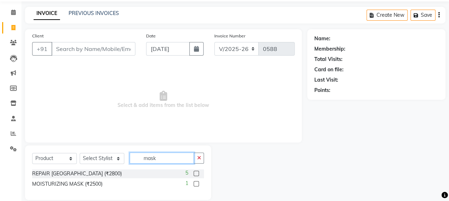
scroll to position [34, 0]
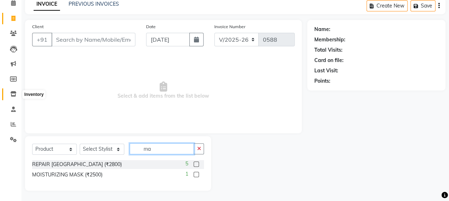
type input "m"
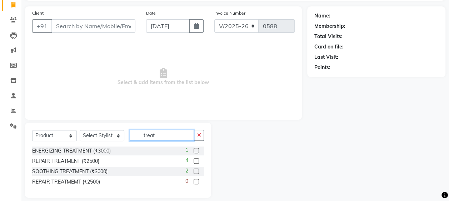
scroll to position [54, 0]
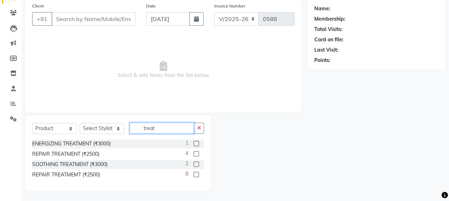
type input "treat"
click at [256, 137] on div at bounding box center [259, 153] width 96 height 75
click at [198, 129] on icon "button" at bounding box center [199, 128] width 4 height 5
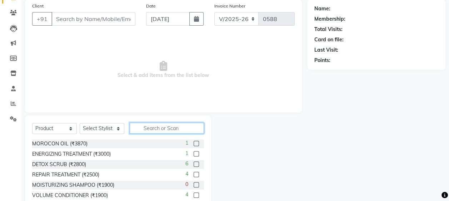
click at [152, 125] on input "text" at bounding box center [167, 128] width 74 height 11
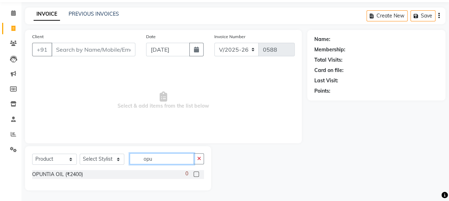
scroll to position [23, 0]
type input "opu"
click at [13, 103] on icon at bounding box center [13, 104] width 6 height 5
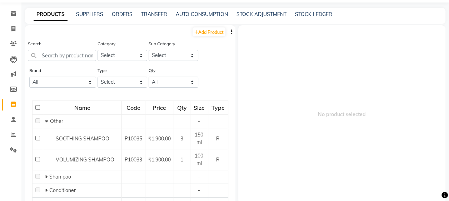
scroll to position [5, 0]
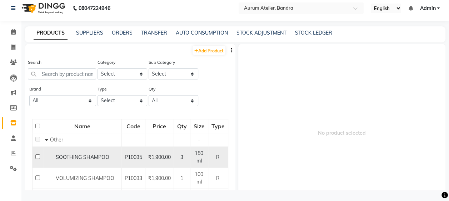
click at [39, 150] on td at bounding box center [37, 157] width 11 height 21
click at [37, 154] on td at bounding box center [37, 157] width 11 height 21
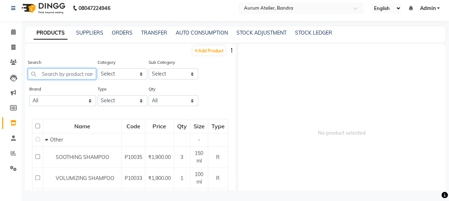
click at [52, 76] on input "text" at bounding box center [62, 74] width 68 height 11
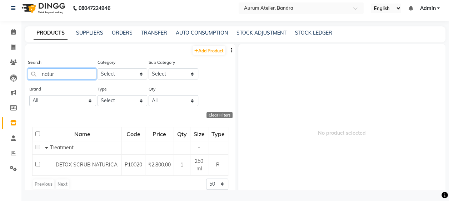
type input "natur"
